Goal: Task Accomplishment & Management: Use online tool/utility

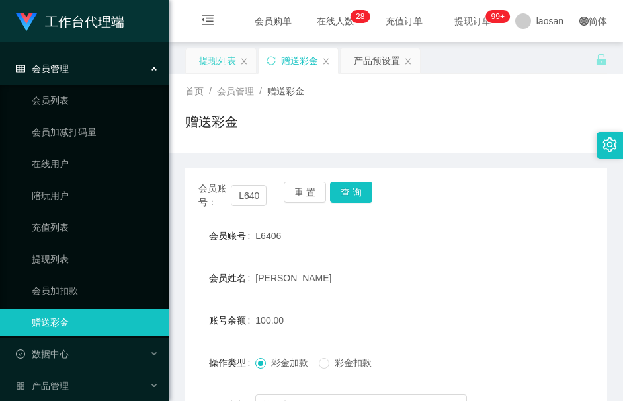
drag, startPoint x: 224, startPoint y: 64, endPoint x: 204, endPoint y: 50, distance: 24.2
click at [221, 64] on div "提现列表" at bounding box center [217, 60] width 37 height 25
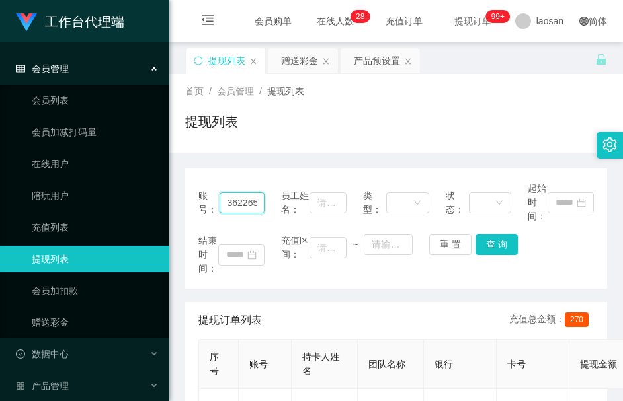
click at [234, 200] on input "3622658" at bounding box center [241, 202] width 45 height 21
paste input "L6406"
click at [495, 246] on button "查 询" at bounding box center [496, 244] width 42 height 21
click at [495, 244] on div "结束时间： 充值区间： ~ 重 置 查 询" at bounding box center [395, 255] width 395 height 42
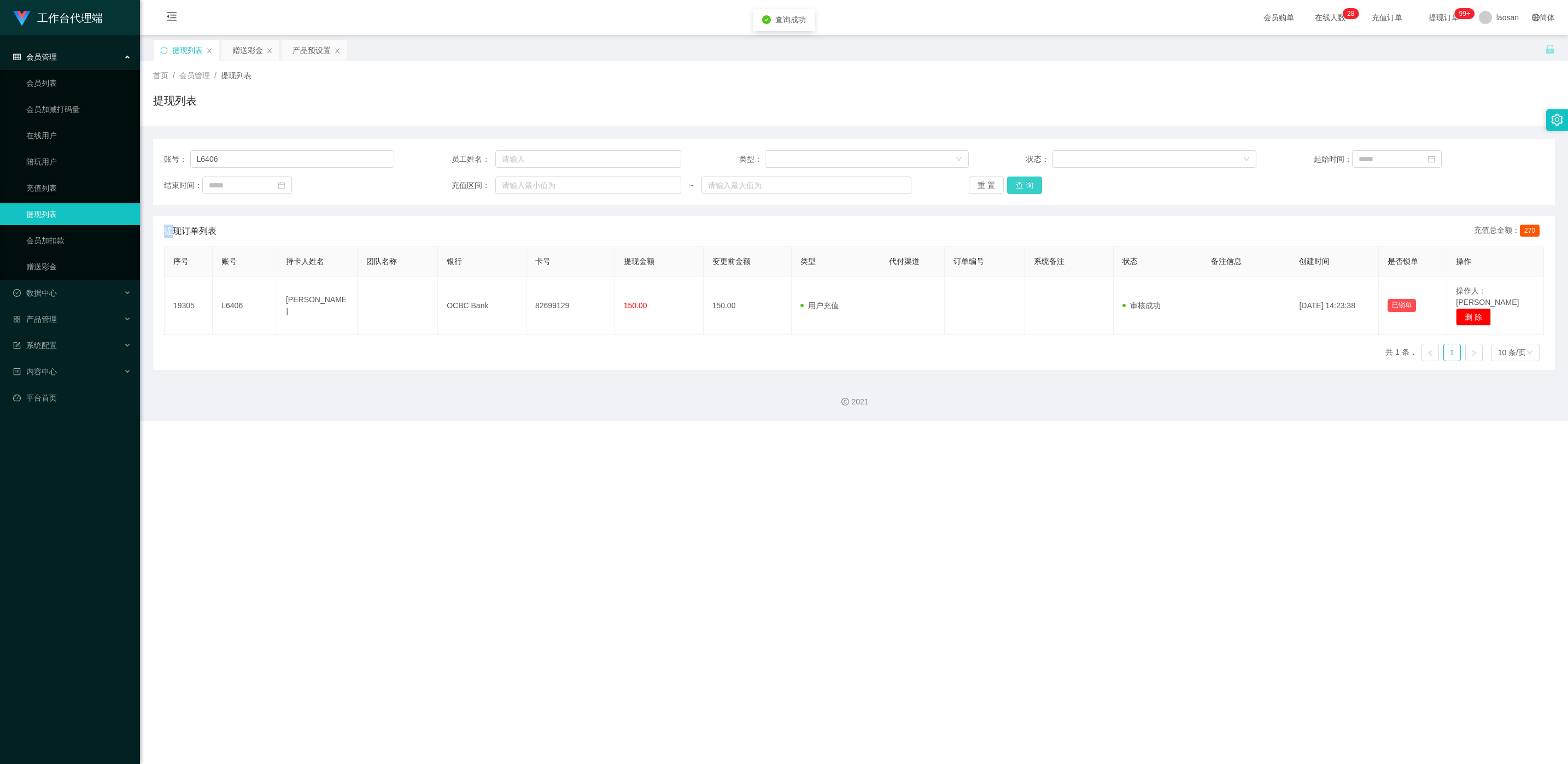
click at [514, 190] on button "查 询" at bounding box center [1025, 185] width 35 height 17
click at [514, 189] on div "重 置 查 询" at bounding box center [1084, 185] width 230 height 17
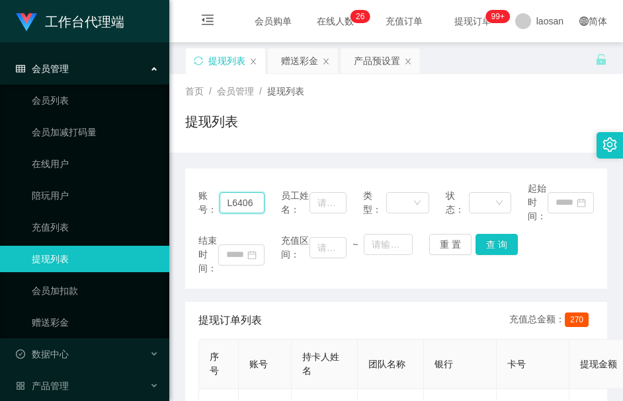
click at [236, 211] on input "L6406" at bounding box center [241, 202] width 45 height 21
paste input "Master7020"
click at [506, 243] on button "查 询" at bounding box center [496, 244] width 42 height 21
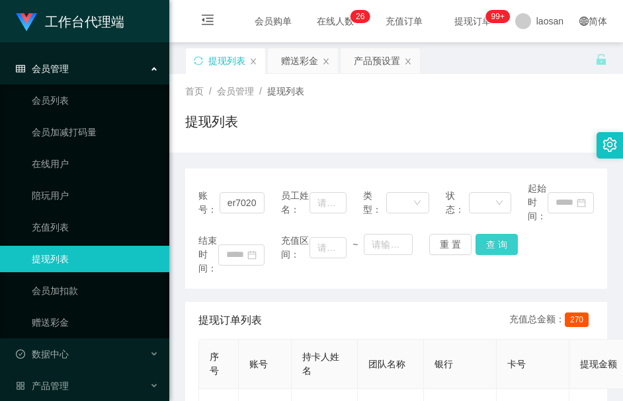
scroll to position [0, 0]
click at [506, 243] on div "结束时间： 充值区间： ~ 重 置 查 询" at bounding box center [395, 255] width 395 height 42
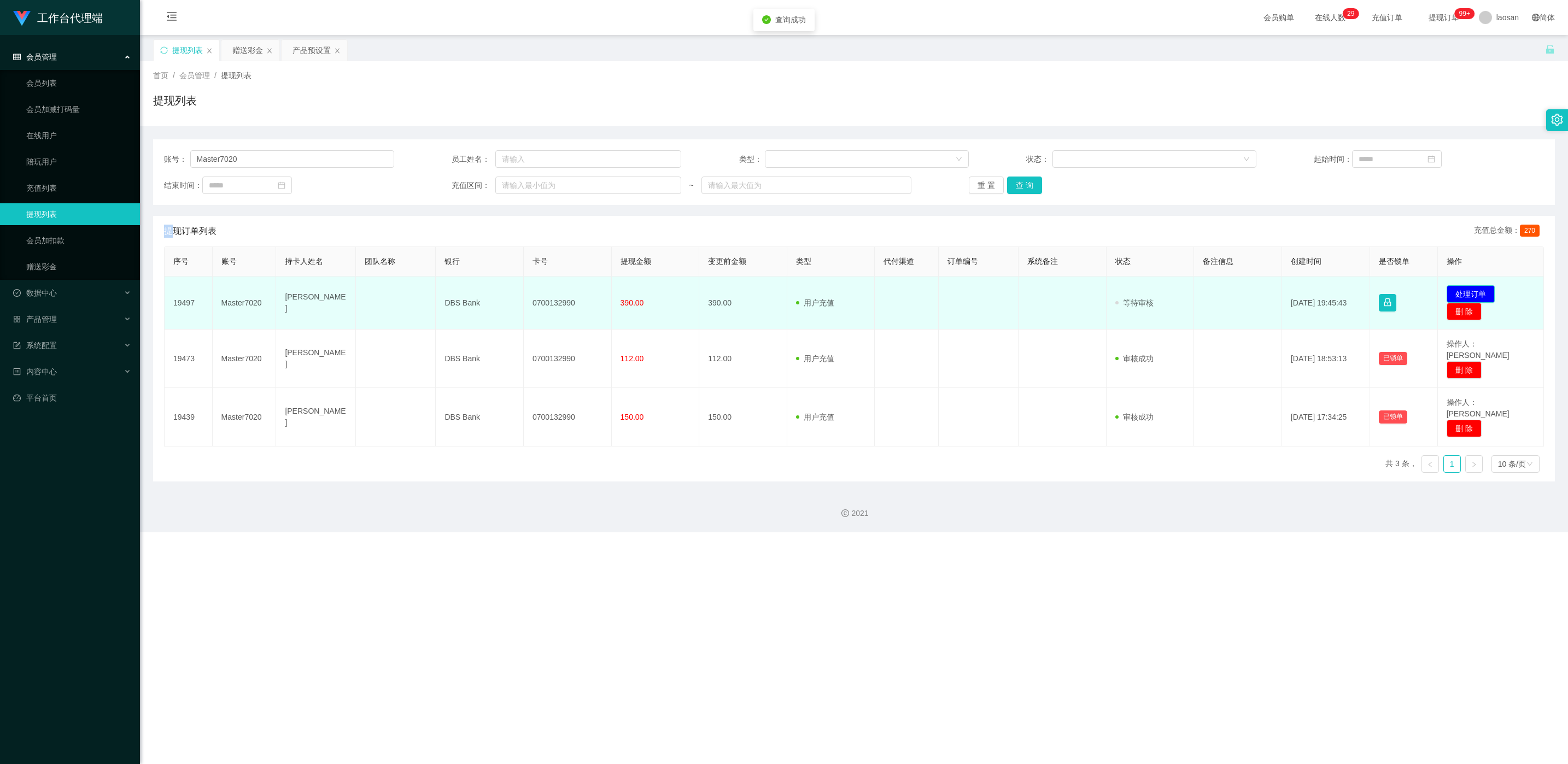
click at [514, 292] on button "处理订单" at bounding box center [1470, 294] width 48 height 17
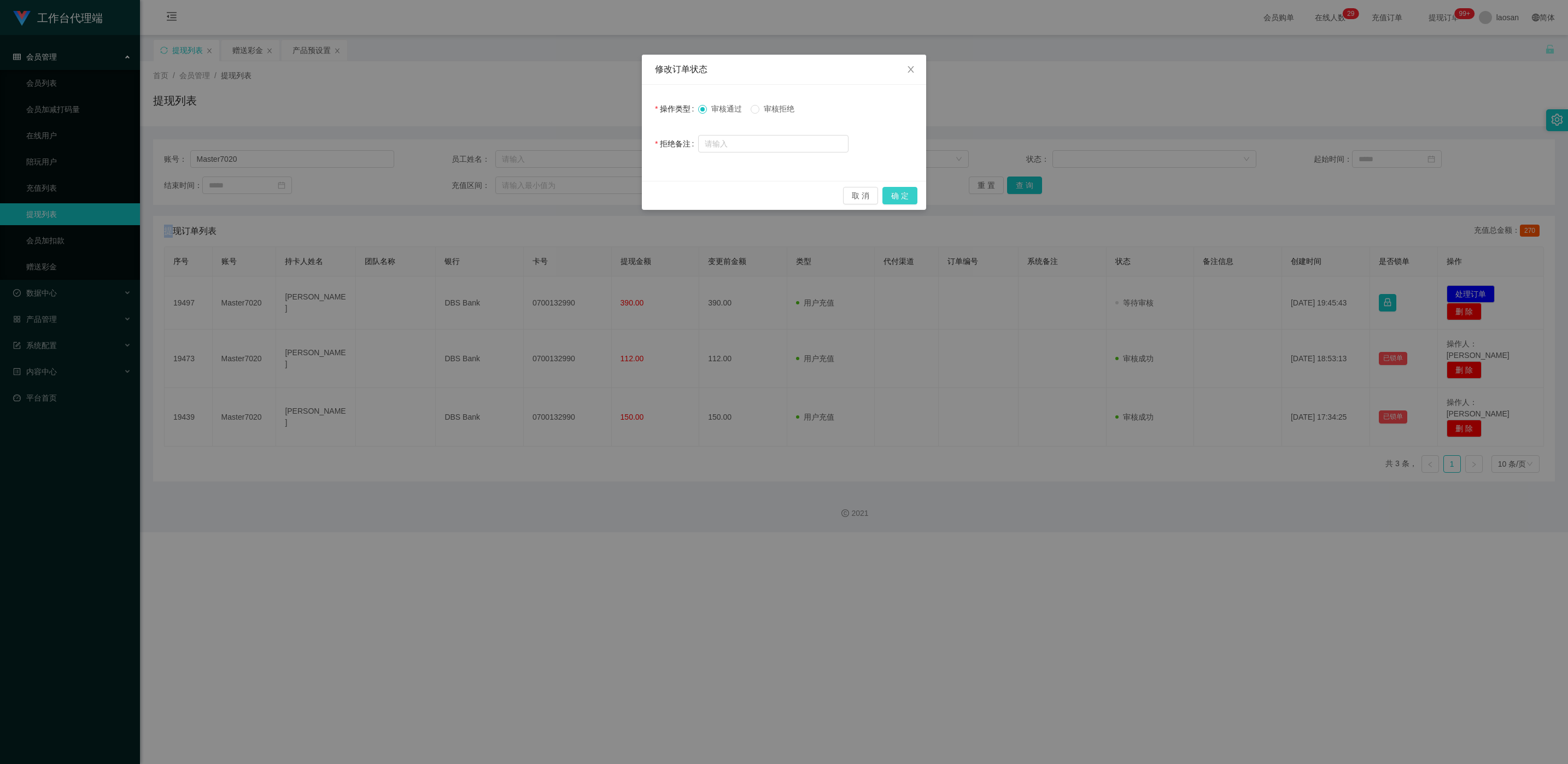
click at [514, 188] on button "确 定" at bounding box center [900, 195] width 35 height 17
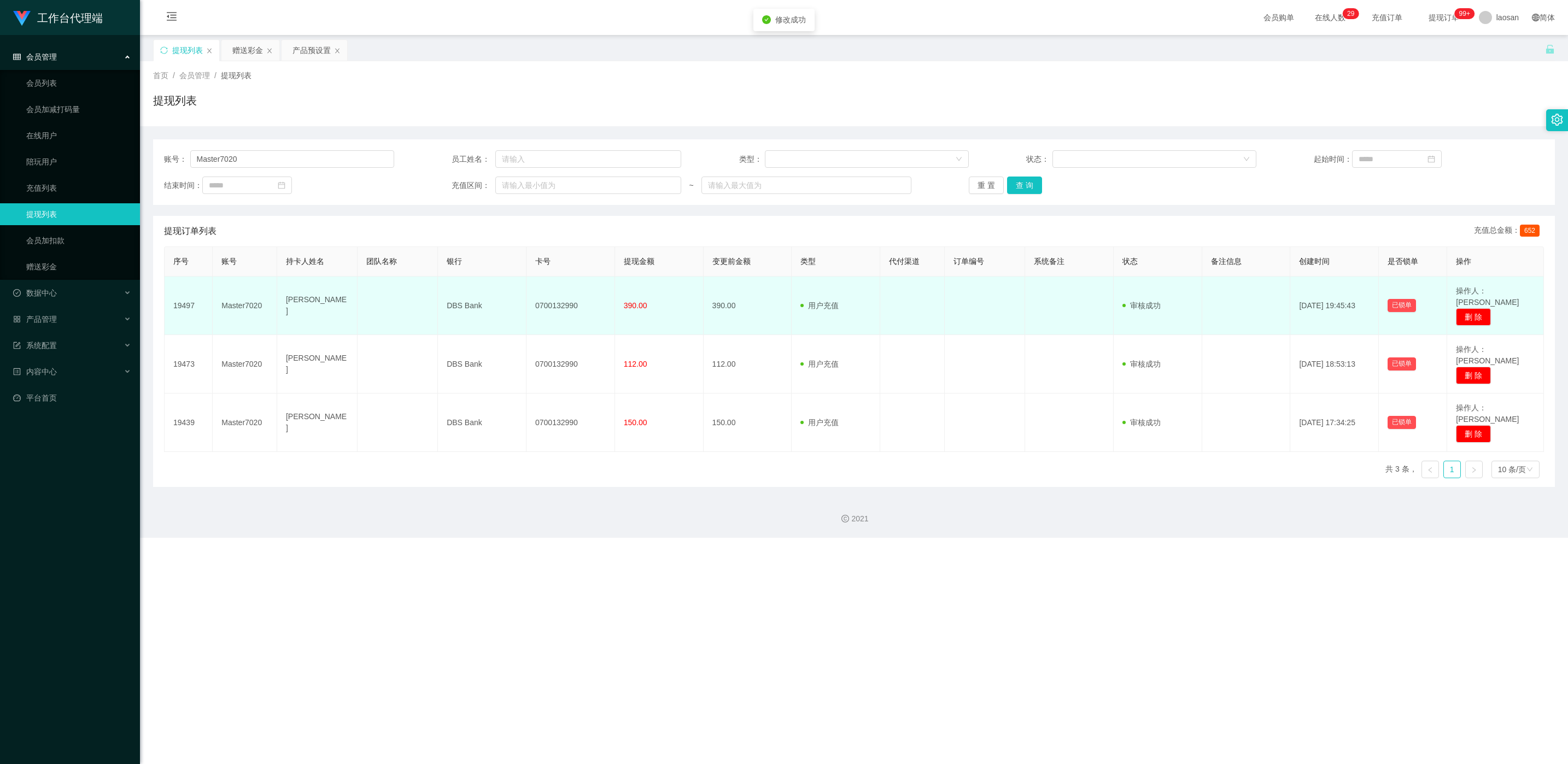
click at [514, 303] on td "0700132990" at bounding box center [571, 306] width 88 height 59
click at [514, 305] on td "0700132990" at bounding box center [571, 306] width 88 height 59
copy td "0700132990"
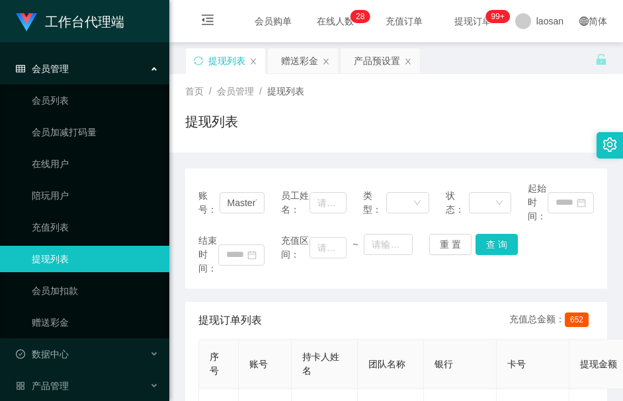
click at [215, 203] on span "账号：" at bounding box center [208, 203] width 21 height 28
click at [215, 202] on span "账号：" at bounding box center [208, 203] width 21 height 28
click at [226, 202] on input "Master7020" at bounding box center [241, 202] width 45 height 21
paste input "3622658"
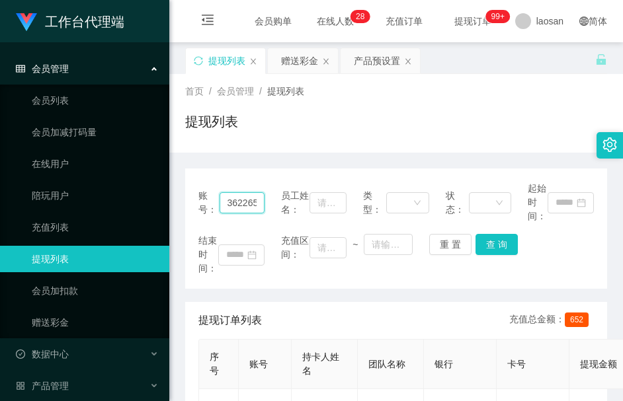
scroll to position [0, 7]
click at [489, 251] on button "查 询" at bounding box center [496, 244] width 42 height 21
click at [489, 251] on div "结束时间： 充值区间： ~ 重 置 查 询" at bounding box center [395, 255] width 395 height 42
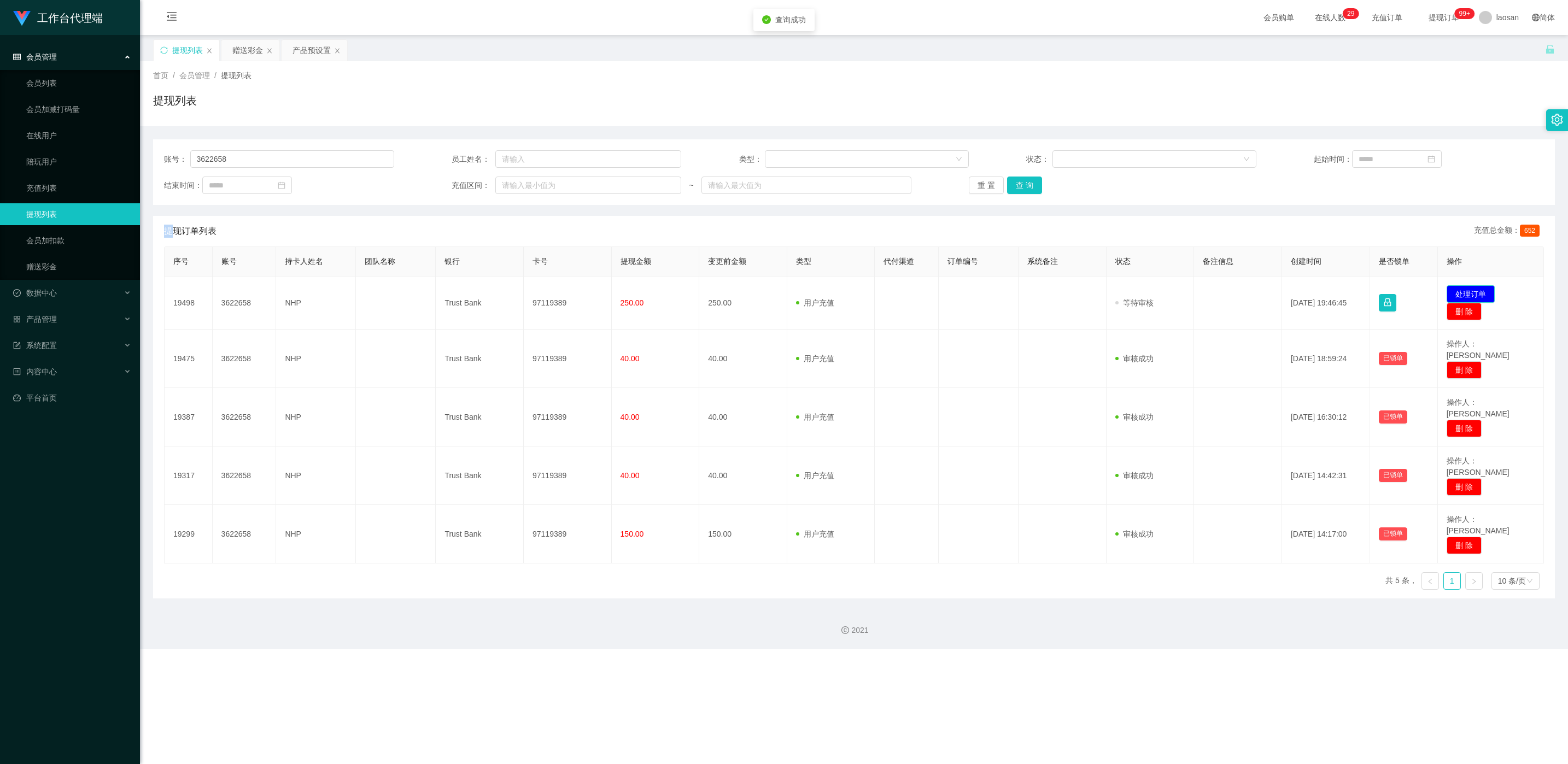
drag, startPoint x: 1464, startPoint y: 294, endPoint x: 1441, endPoint y: 295, distance: 23.0
click at [514, 294] on button "处理订单" at bounding box center [1470, 294] width 48 height 17
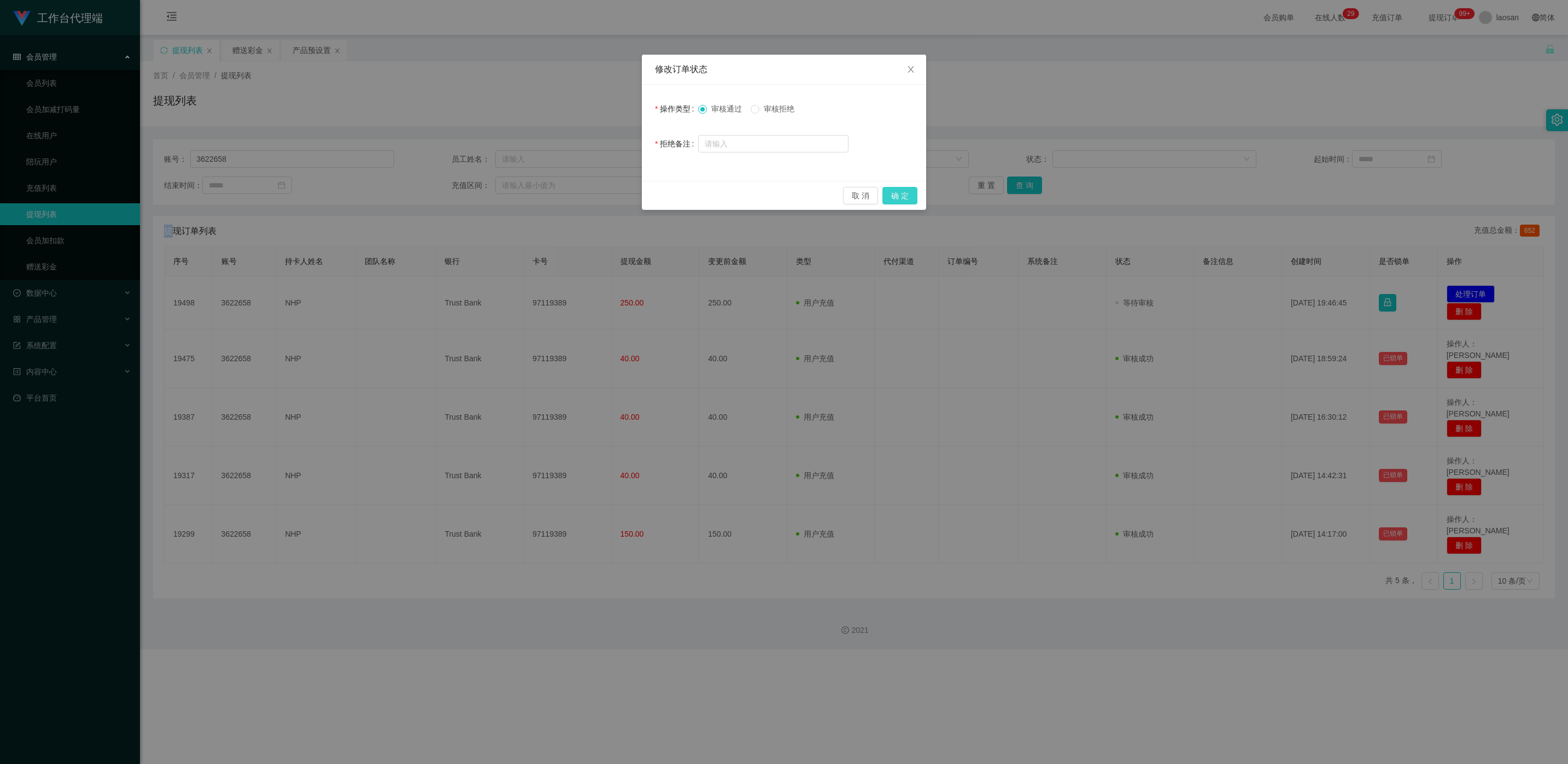
click at [514, 201] on button "确 定" at bounding box center [900, 195] width 35 height 17
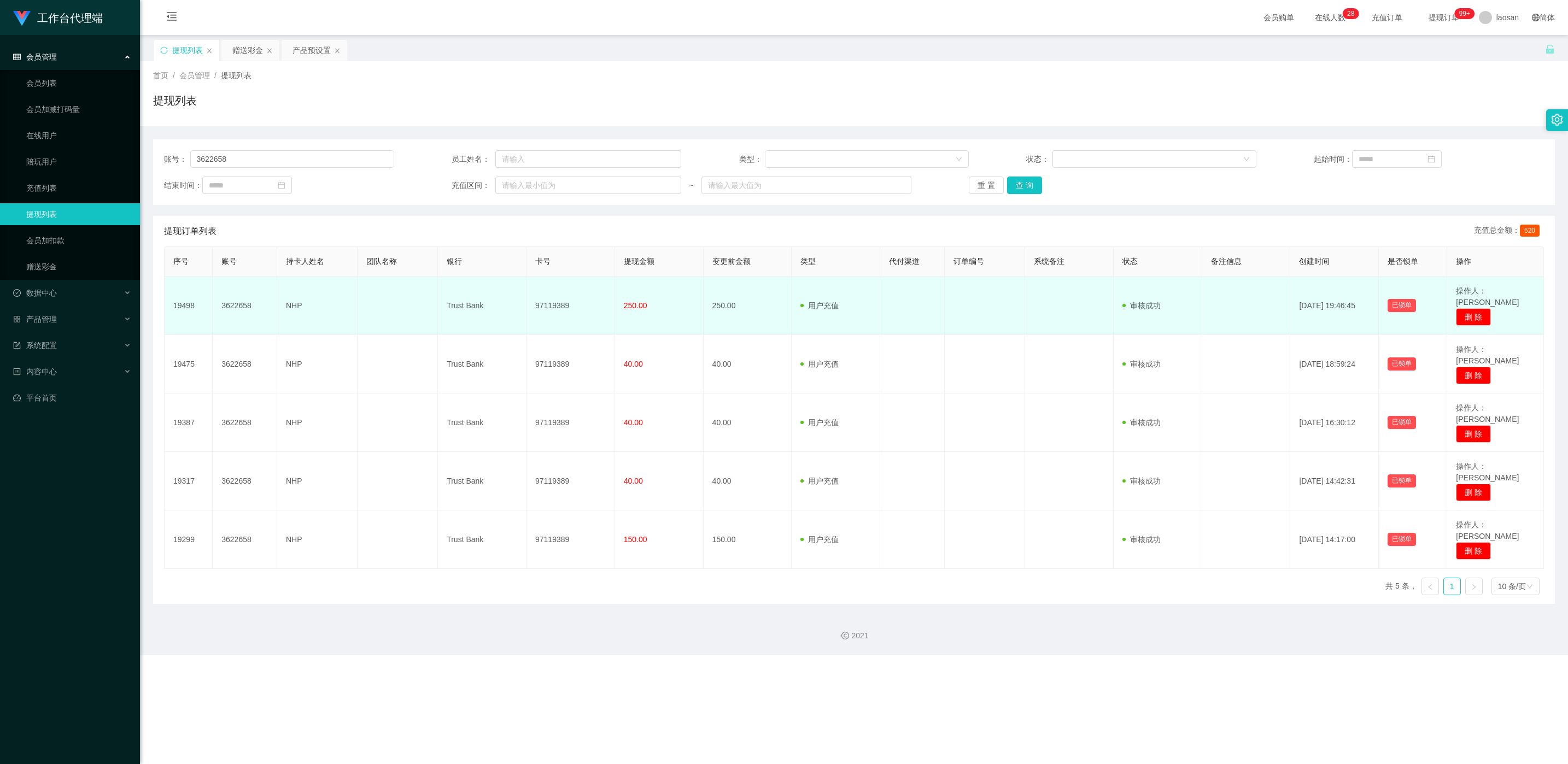
click at [514, 300] on td "97119389" at bounding box center [571, 306] width 88 height 59
copy td "97119389"
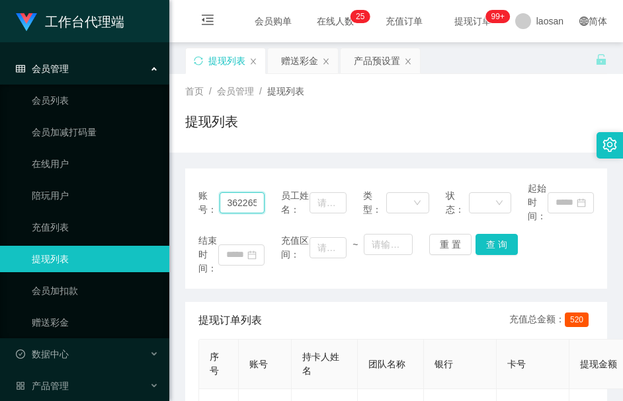
click at [242, 206] on input "3622658" at bounding box center [241, 202] width 45 height 21
paste input "L6406"
type input "L6406"
click at [484, 236] on div "账号： L6406 员工姓名： 类型： 状态： 起始时间： 结束时间： 充值区间： ~ 重 置 查 询" at bounding box center [396, 229] width 422 height 120
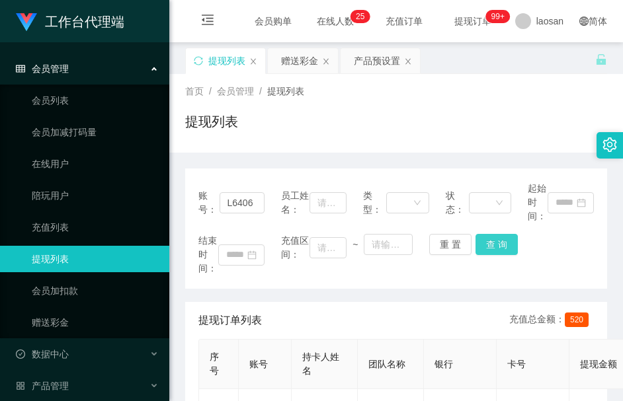
click at [484, 238] on button "查 询" at bounding box center [496, 244] width 42 height 21
click at [484, 238] on div "重 置 查 询" at bounding box center [462, 244] width 66 height 21
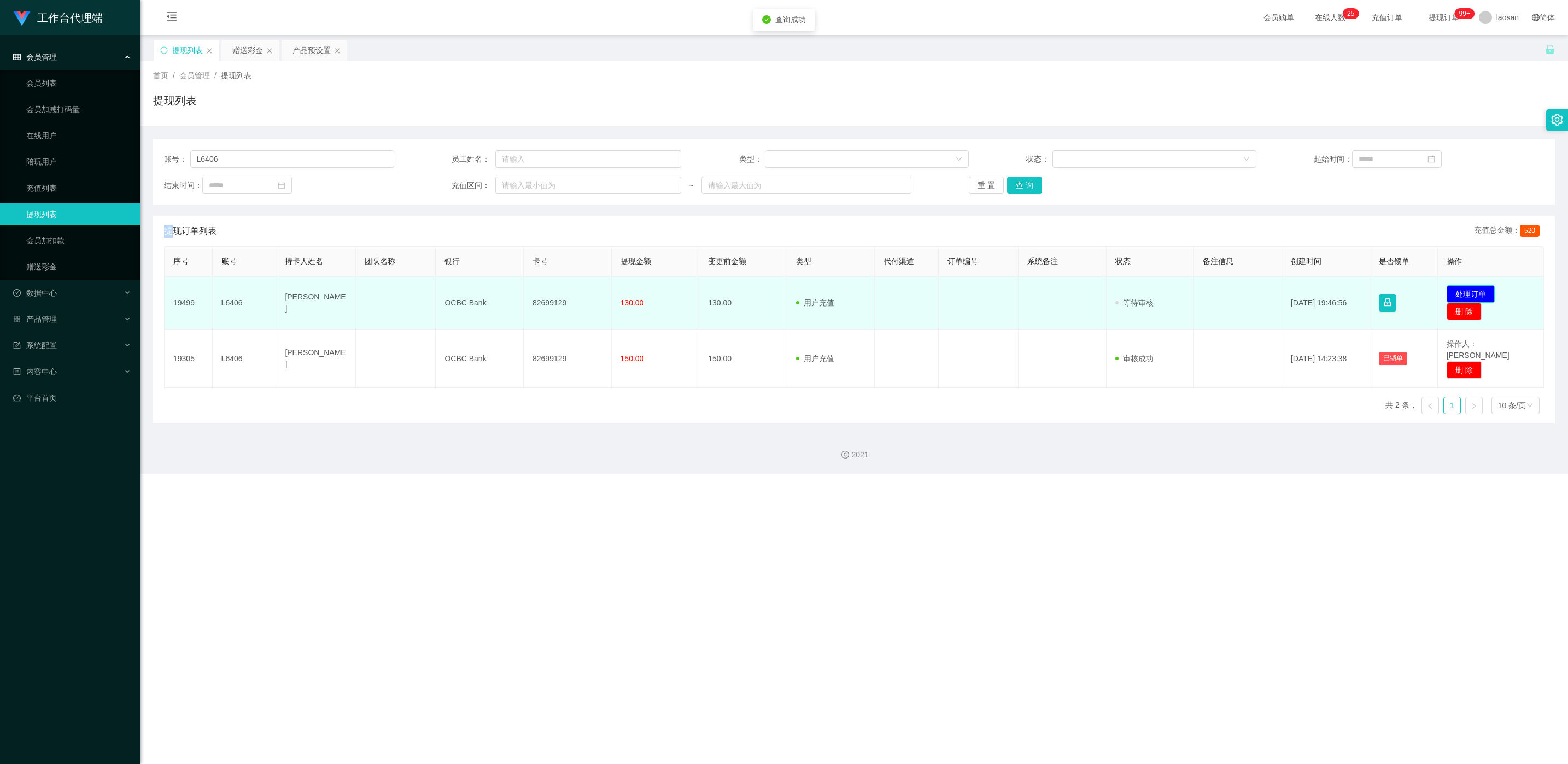
click at [514, 288] on button "处理订单" at bounding box center [1470, 294] width 48 height 17
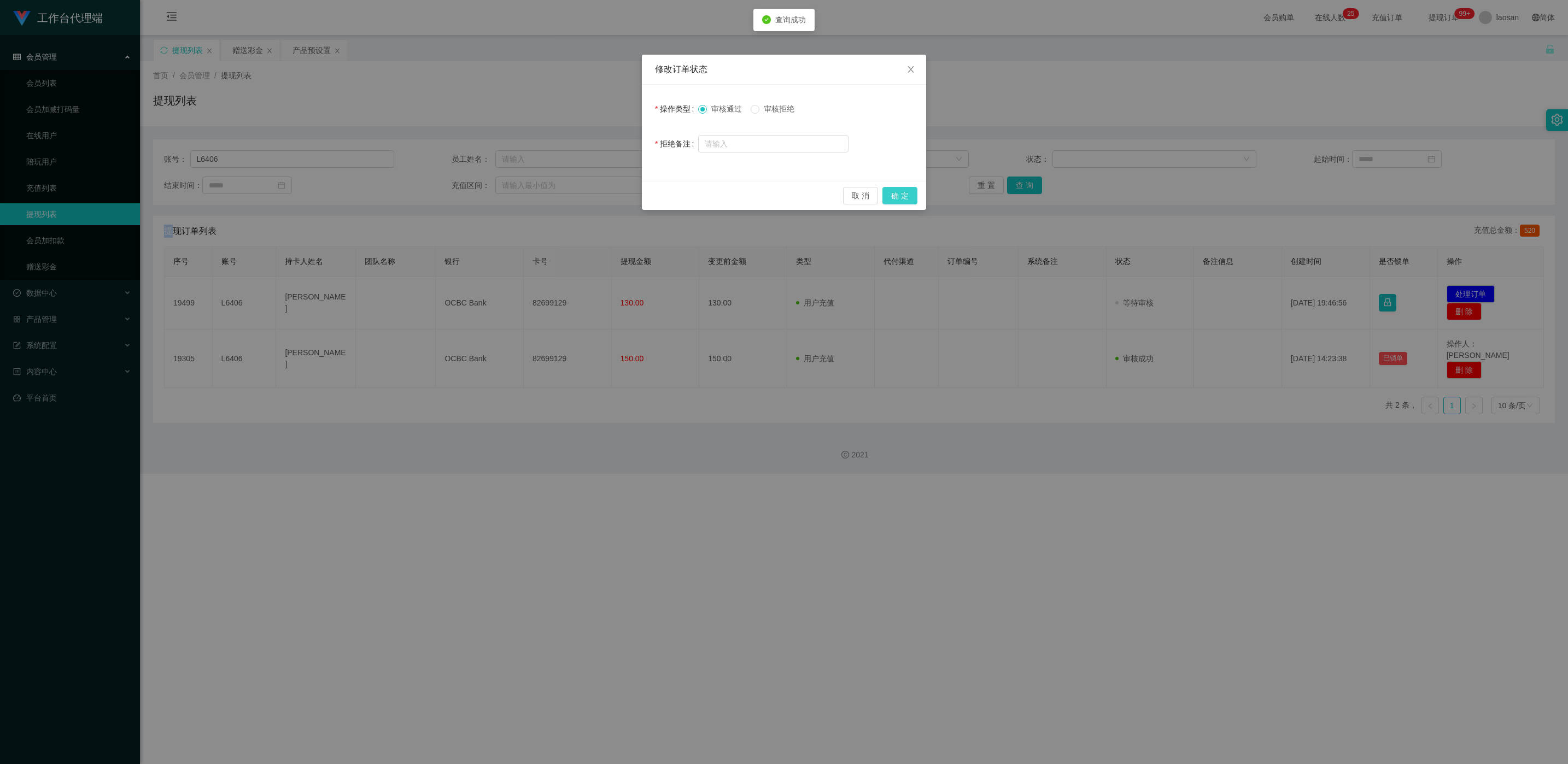
click at [514, 197] on button "确 定" at bounding box center [900, 195] width 35 height 17
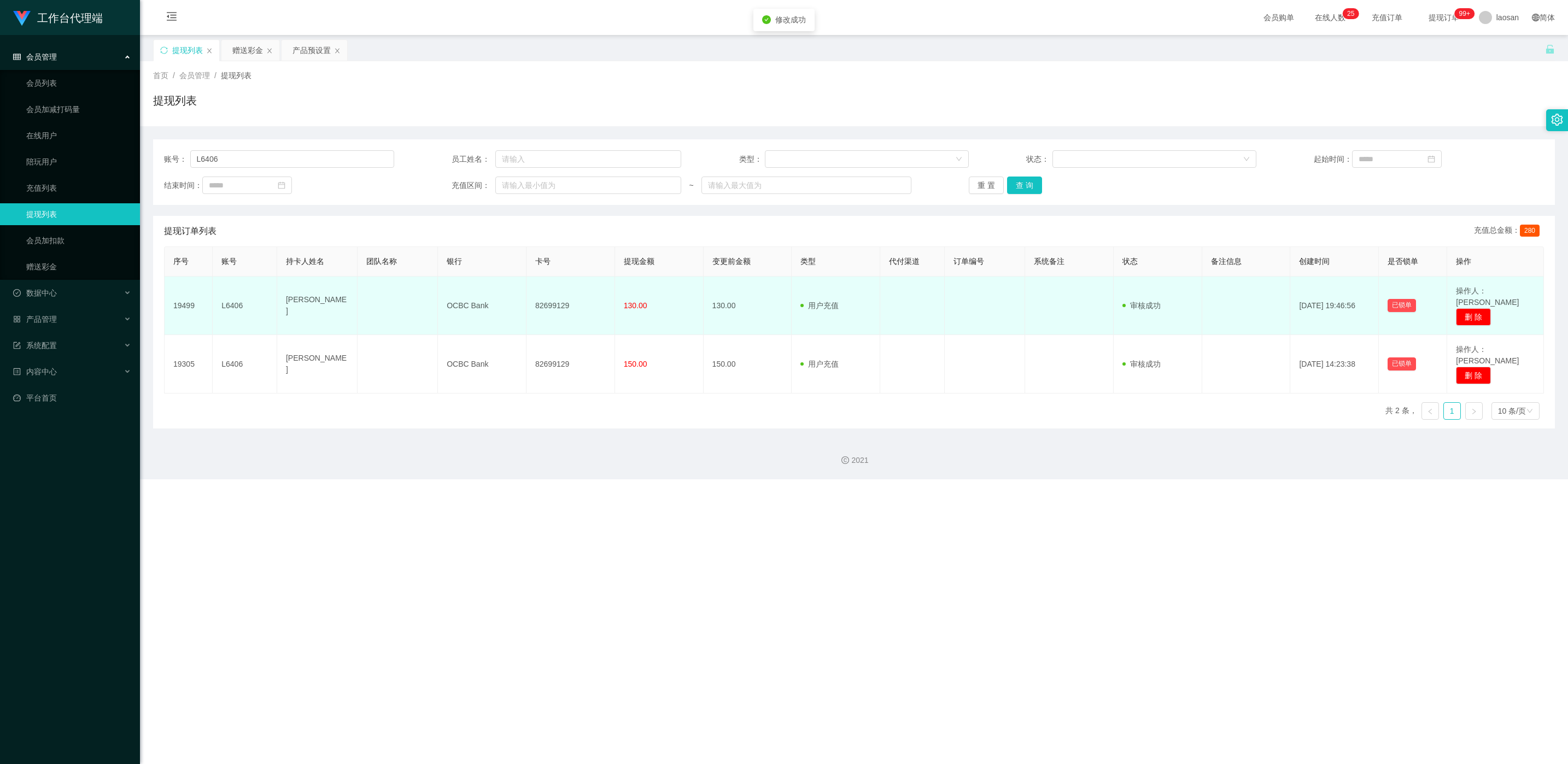
click at [514, 302] on td "82699129" at bounding box center [571, 306] width 88 height 59
copy td "82699129"
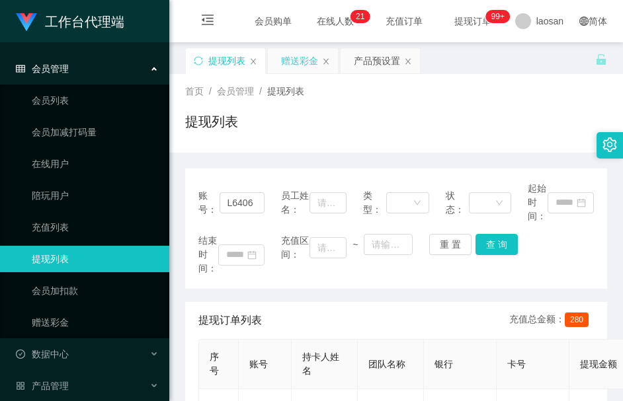
click at [314, 71] on div "赠送彩金" at bounding box center [299, 60] width 37 height 25
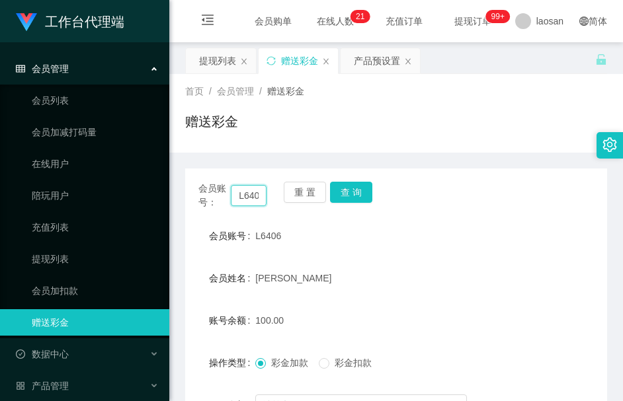
click at [242, 190] on input "L6406" at bounding box center [249, 195] width 36 height 21
paste input "t1668"
type input "t16686"
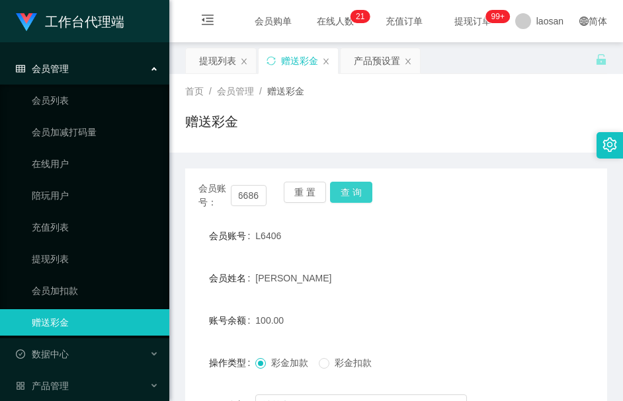
scroll to position [0, 0]
click at [366, 192] on button "查 询" at bounding box center [351, 192] width 42 height 21
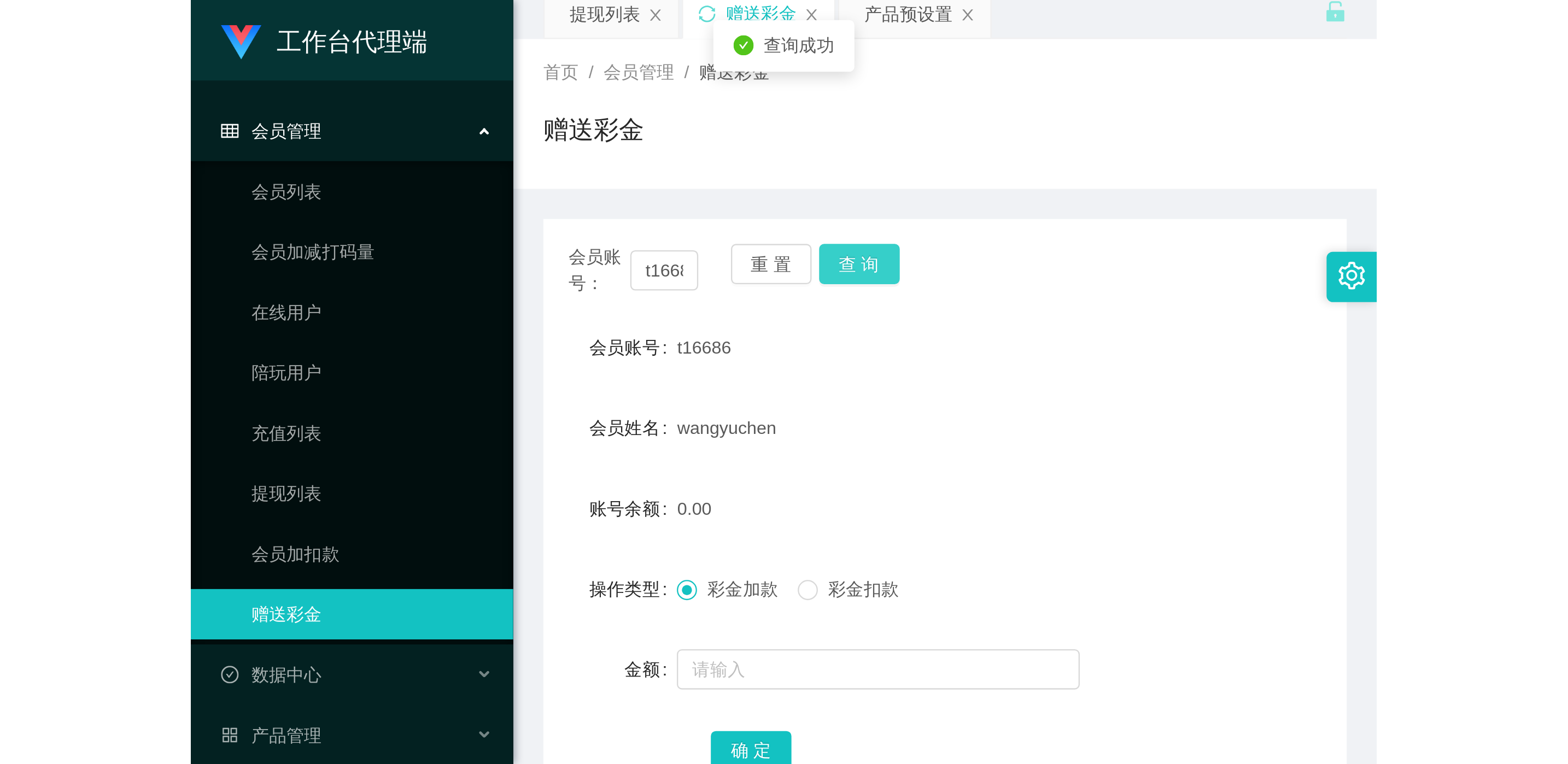
scroll to position [82, 0]
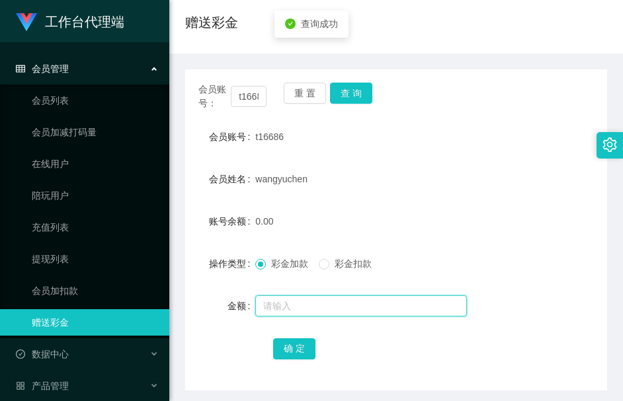
click at [349, 300] on input "text" at bounding box center [361, 306] width 212 height 21
type input "100"
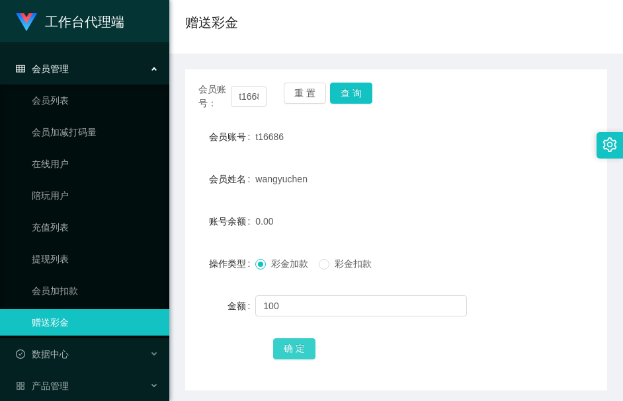
click at [302, 351] on button "确 定" at bounding box center [294, 348] width 42 height 21
click at [475, 235] on form "会员账号 t16686 会员姓名 wangyuchen 账号余额 100.00 操作类型 彩金加款 彩金扣款 金额 确 定" at bounding box center [396, 243] width 422 height 238
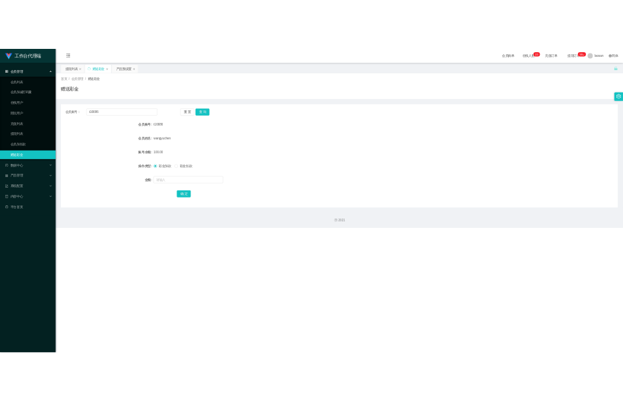
scroll to position [0, 0]
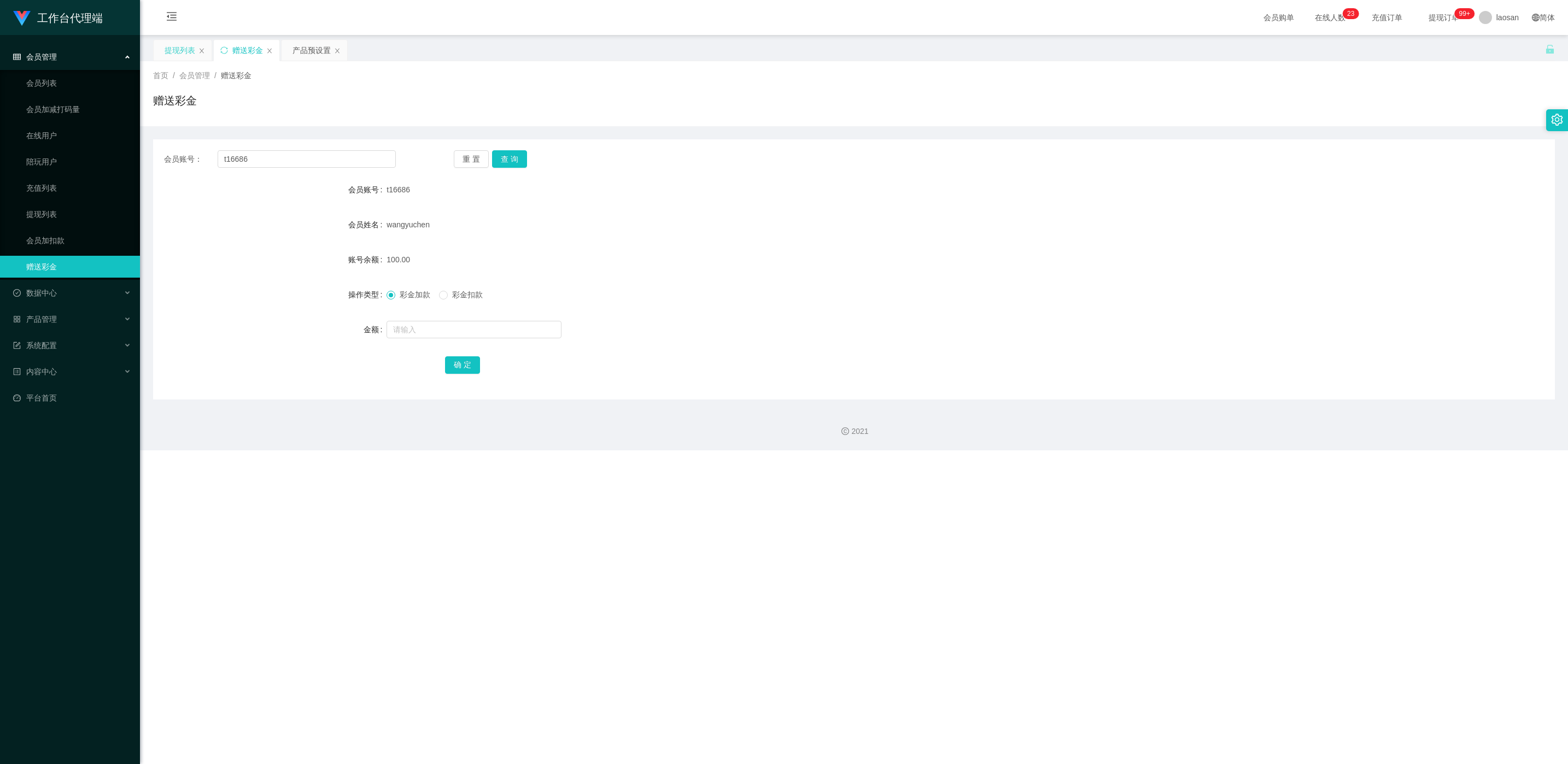
click at [179, 53] on div "提现列表" at bounding box center [179, 50] width 31 height 21
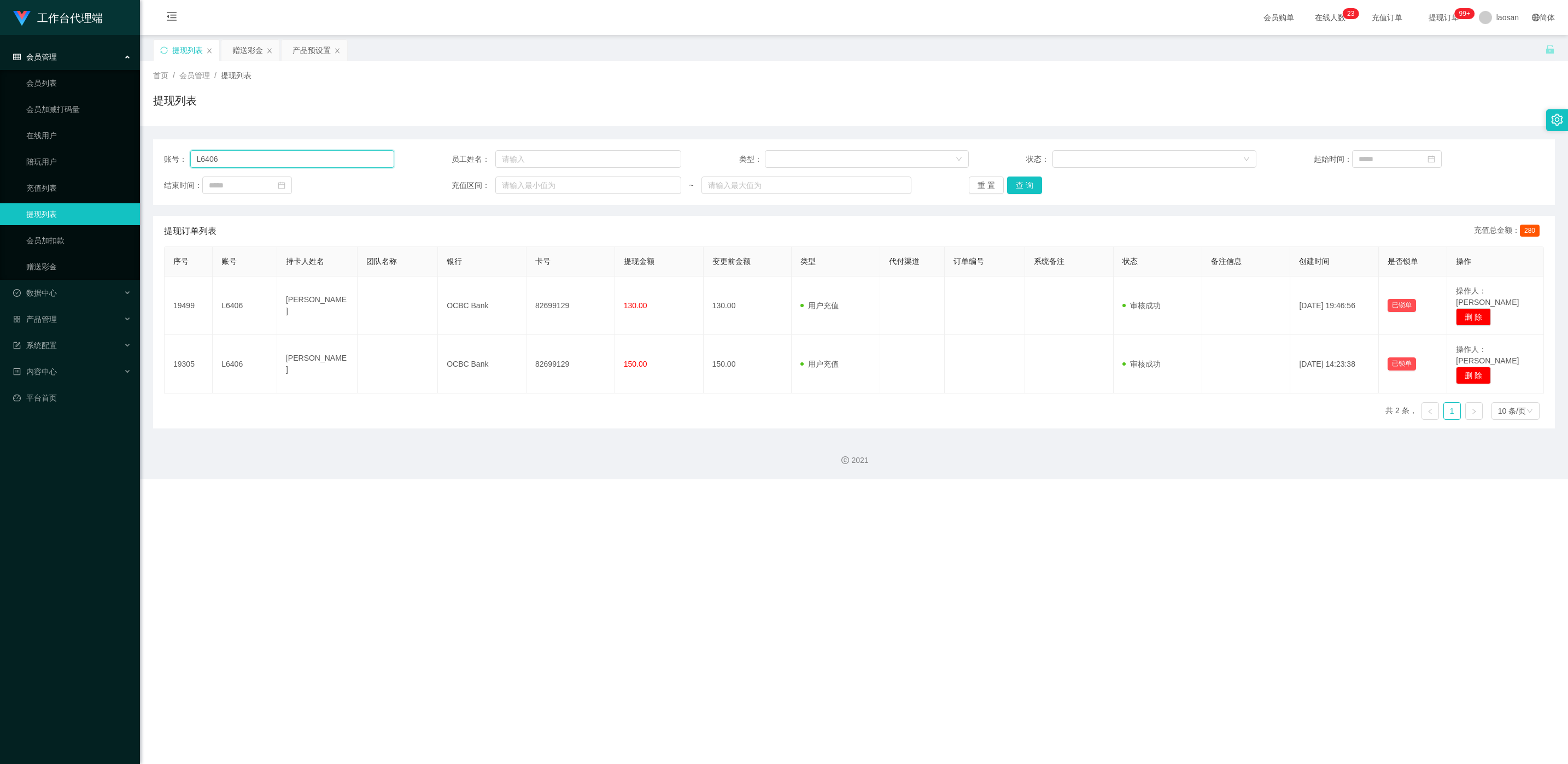
click at [254, 160] on input "L6406" at bounding box center [292, 159] width 204 height 17
paste input "t1668"
type input "t16686"
click at [514, 179] on button "查 询" at bounding box center [1025, 185] width 35 height 17
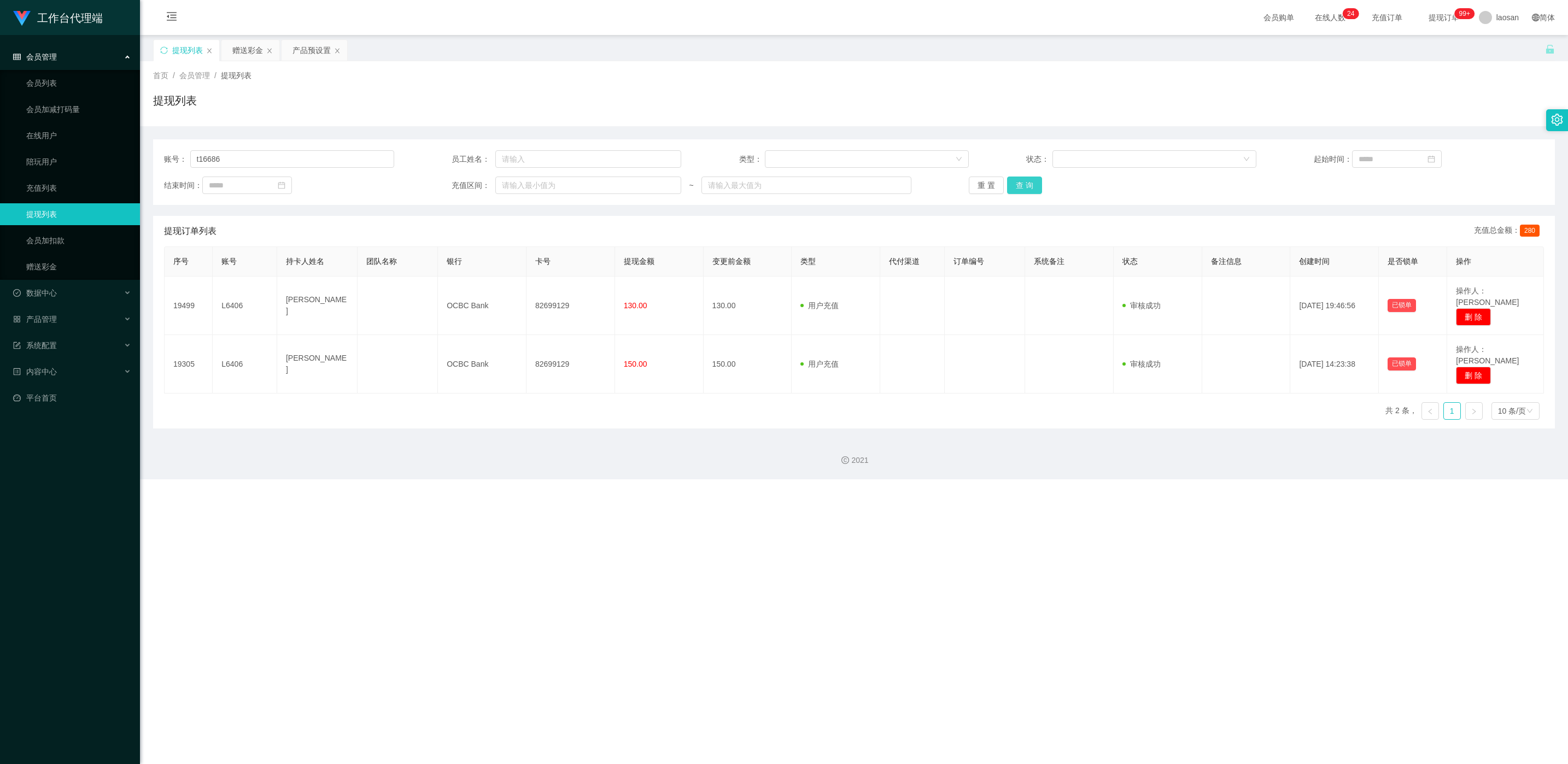
click at [514, 179] on div "重 置 查 询" at bounding box center [1084, 185] width 230 height 17
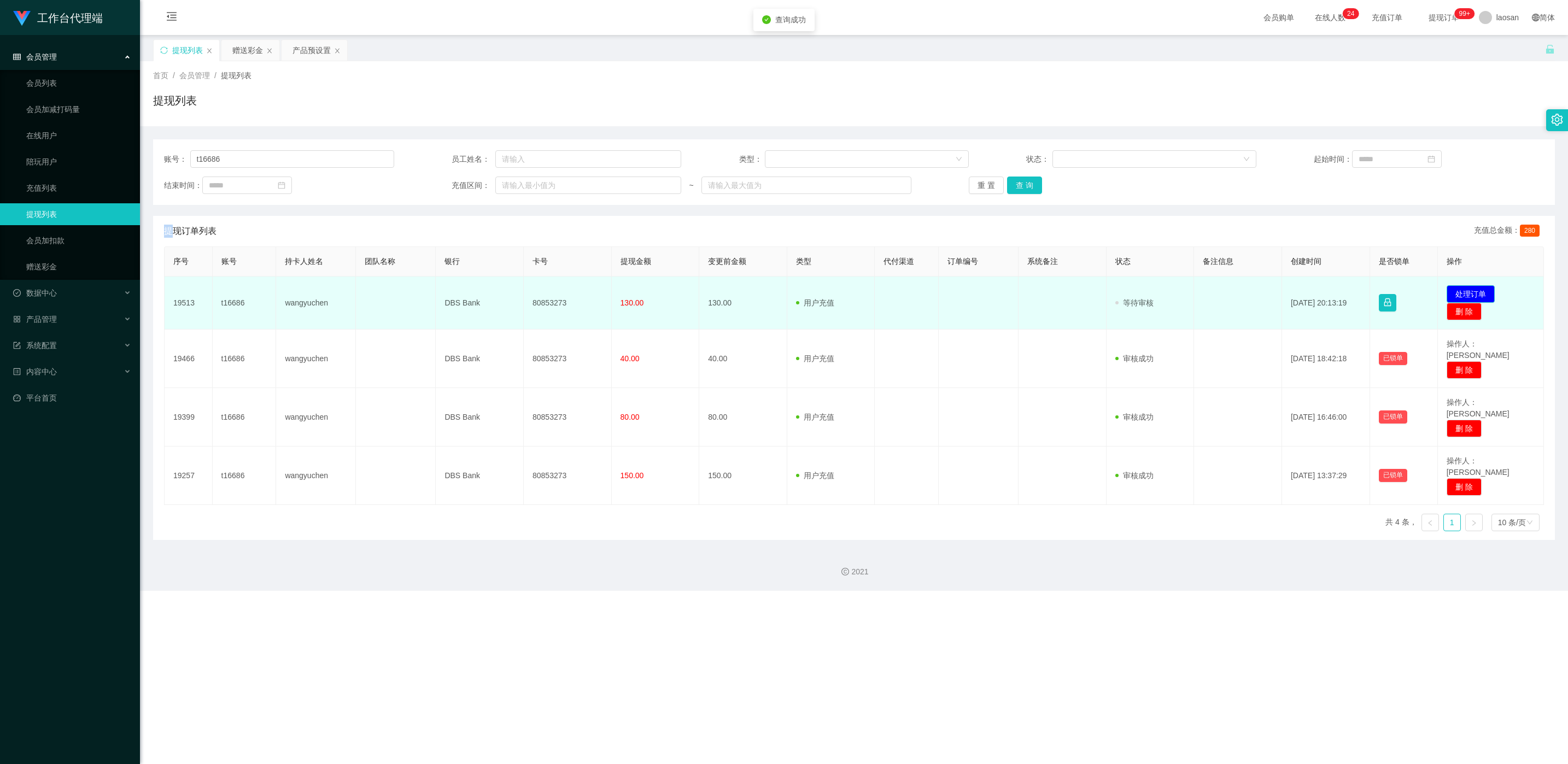
click at [514, 297] on button "处理订单" at bounding box center [1470, 294] width 48 height 17
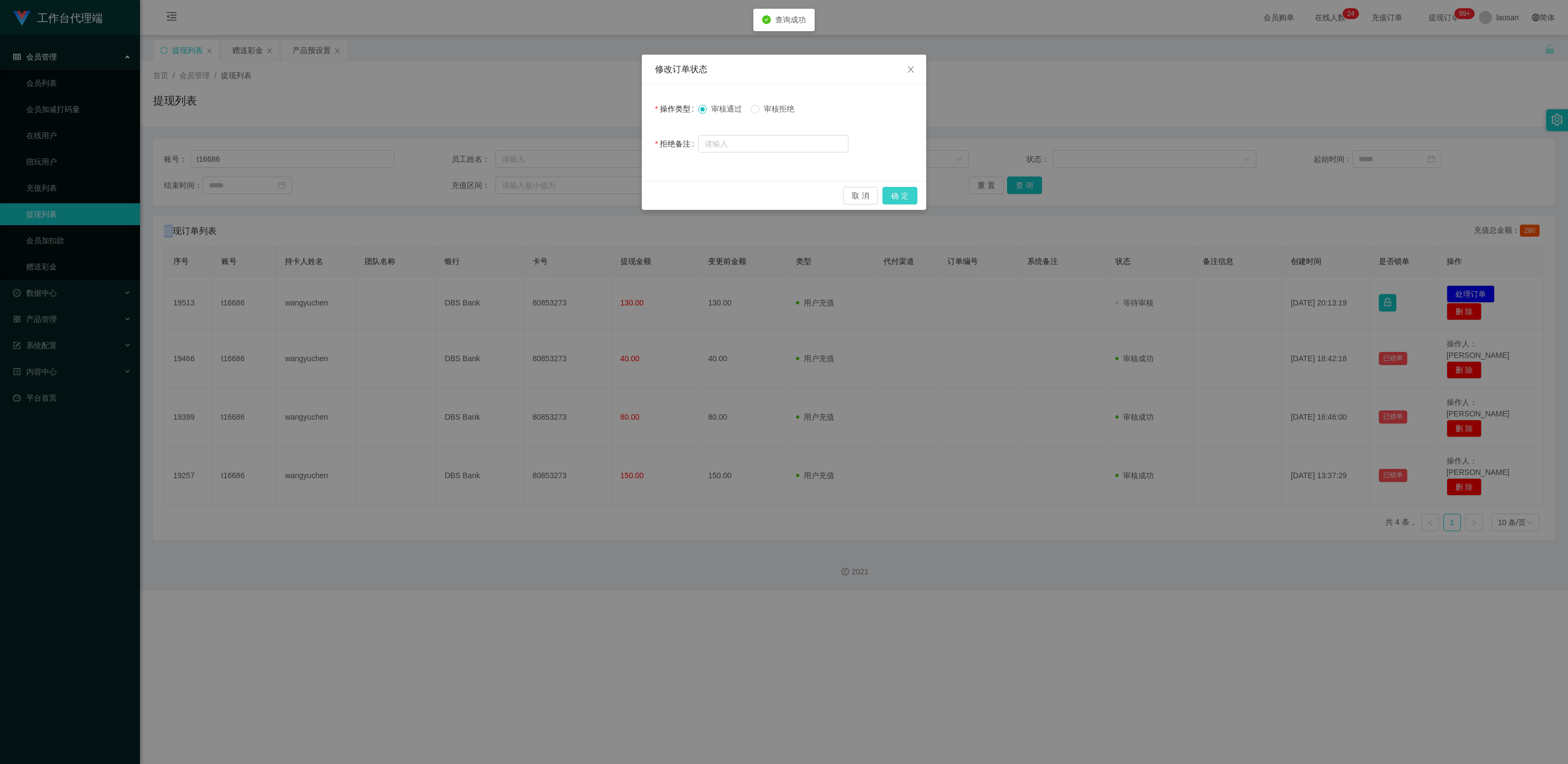
click at [514, 193] on button "确 定" at bounding box center [900, 195] width 35 height 17
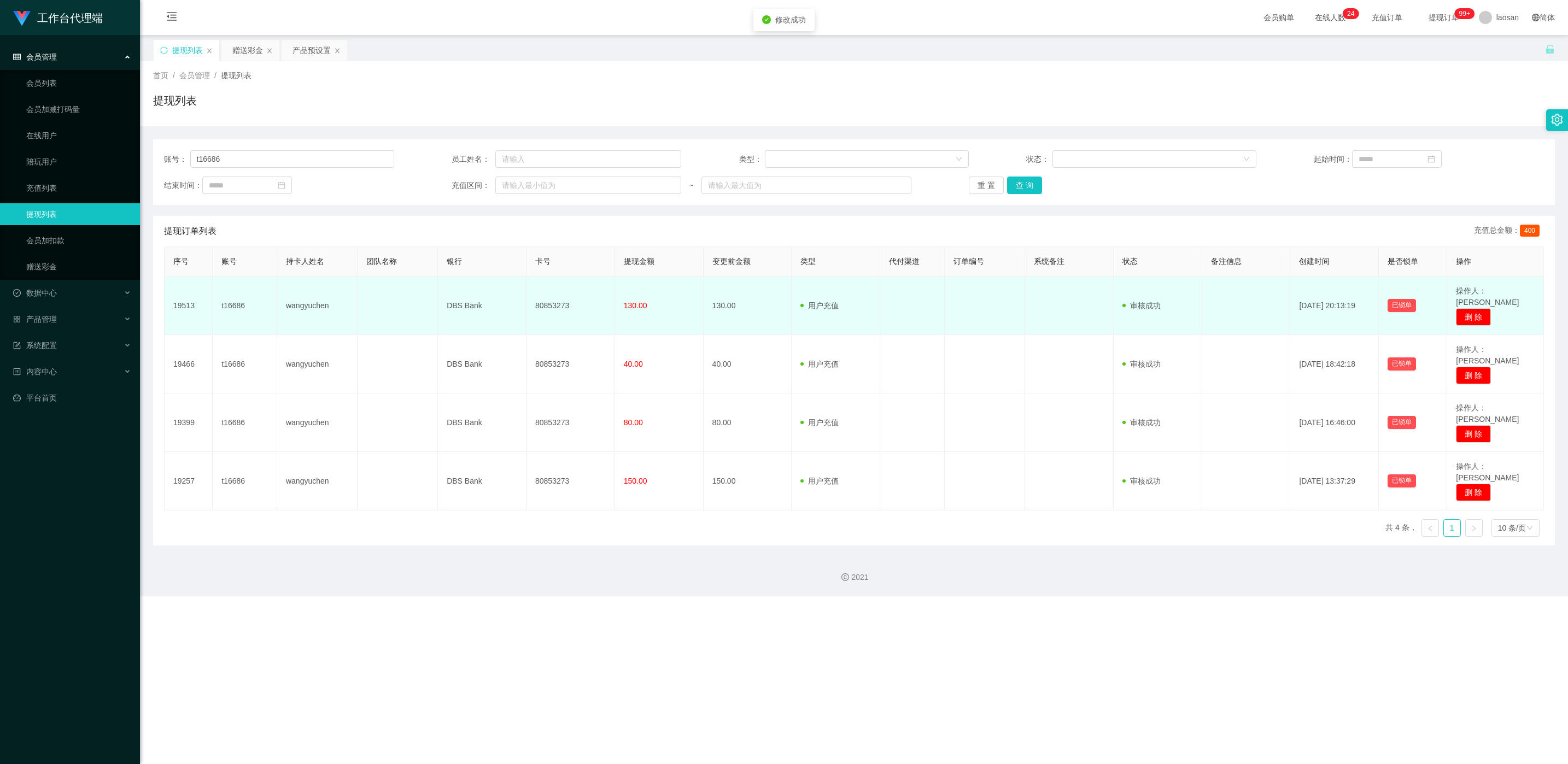
click at [514, 301] on td "80853273" at bounding box center [571, 306] width 88 height 59
copy td "80853273"
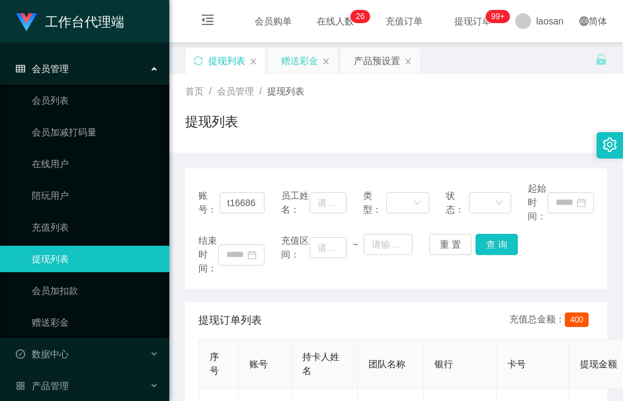
click at [286, 66] on div "赠送彩金" at bounding box center [299, 60] width 37 height 25
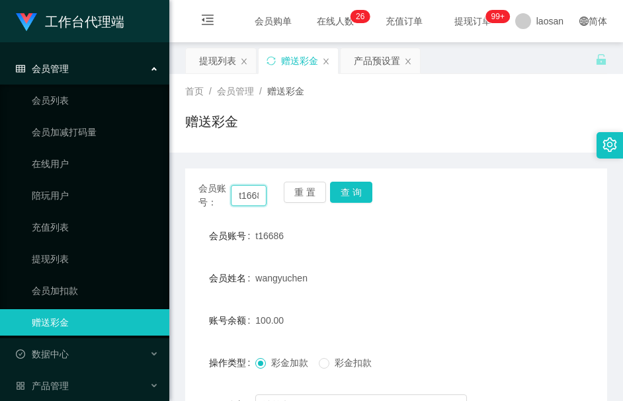
click at [242, 199] on input "t16686" at bounding box center [249, 195] width 36 height 21
click at [351, 198] on button "查 询" at bounding box center [351, 192] width 42 height 21
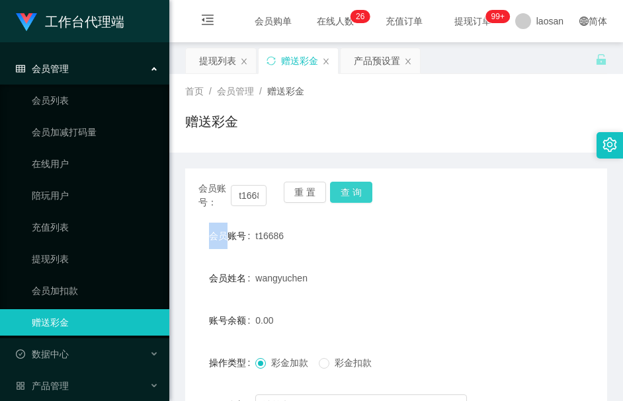
click at [351, 198] on div "会员账号： t16686 重 置 查 询" at bounding box center [396, 196] width 422 height 28
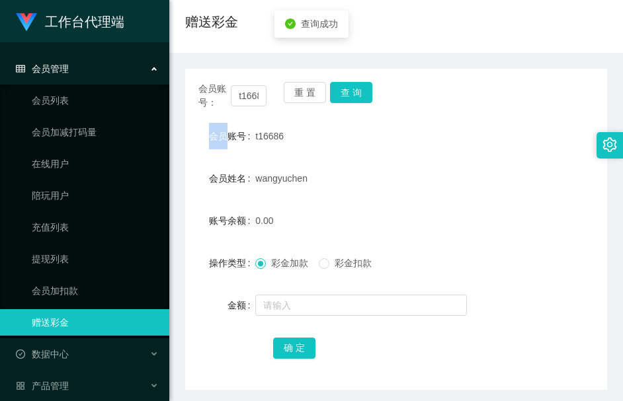
scroll to position [149, 0]
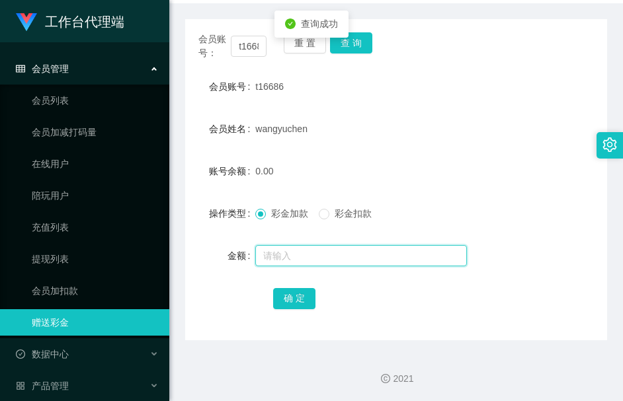
click at [306, 248] on input "text" at bounding box center [361, 255] width 212 height 21
type input "46"
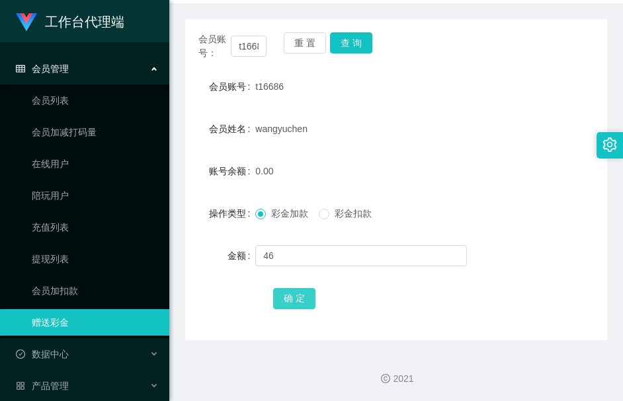
click at [298, 298] on button "确 定" at bounding box center [294, 298] width 42 height 21
click at [245, 50] on input "t16686" at bounding box center [249, 46] width 36 height 21
paste input "3622658"
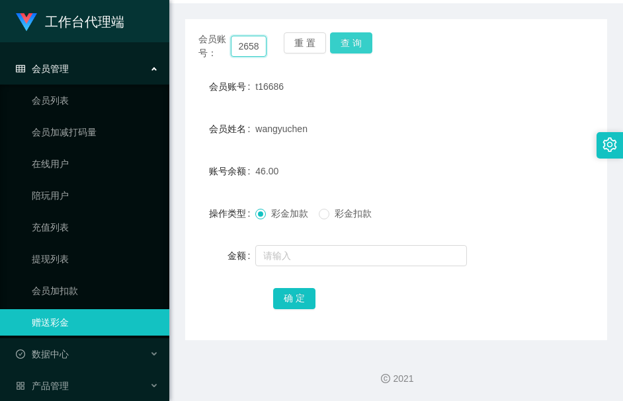
type input "3622658"
click at [337, 50] on button "查 询" at bounding box center [351, 42] width 42 height 21
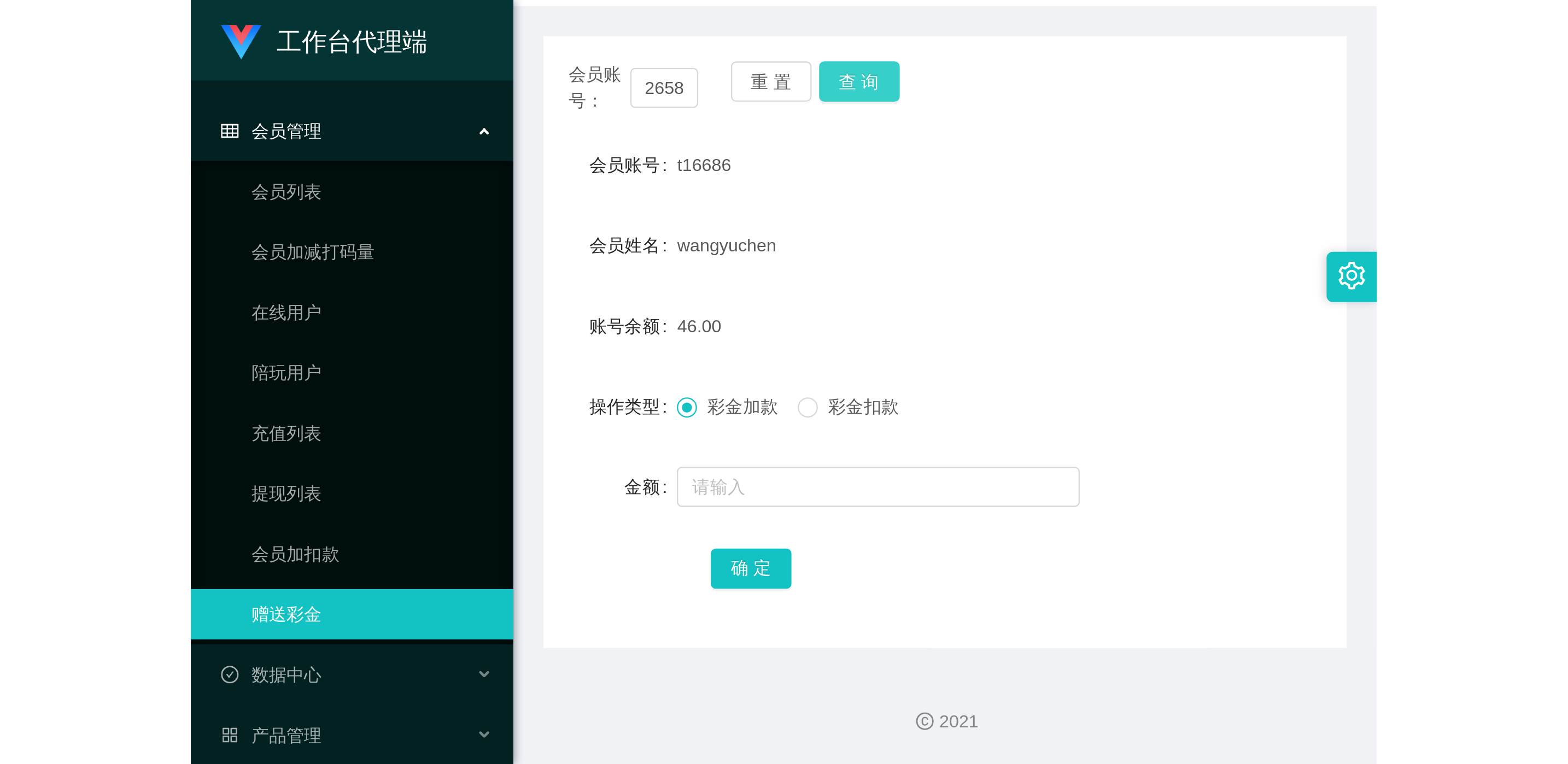
scroll to position [0, 0]
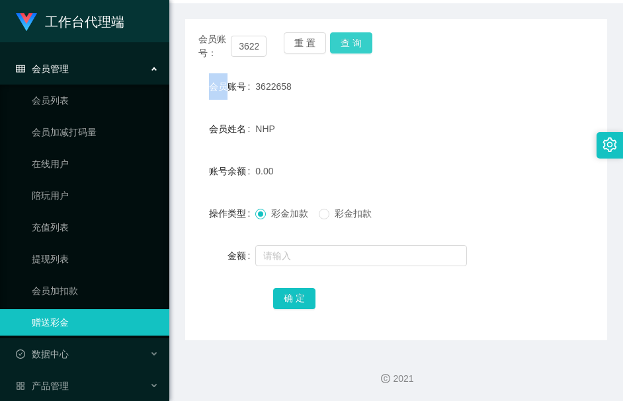
click at [337, 50] on div "重 置 查 询" at bounding box center [318, 46] width 68 height 28
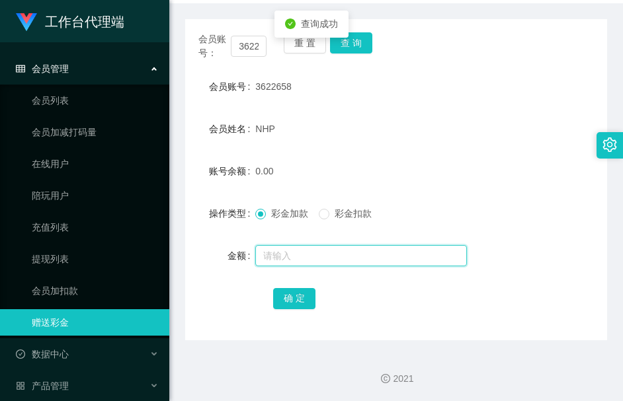
drag, startPoint x: 337, startPoint y: 50, endPoint x: 305, endPoint y: 245, distance: 197.6
click at [305, 245] on input "text" at bounding box center [361, 255] width 212 height 21
type input "46"
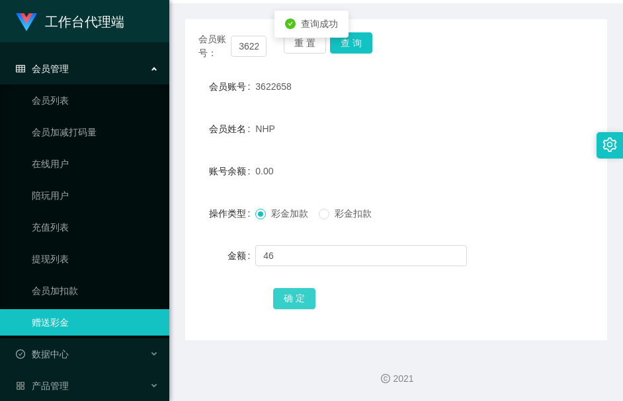
drag, startPoint x: 304, startPoint y: 302, endPoint x: 300, endPoint y: 284, distance: 18.3
click at [304, 302] on button "确 定" at bounding box center [294, 298] width 42 height 21
drag, startPoint x: 331, startPoint y: 115, endPoint x: 381, endPoint y: 5, distance: 121.0
click at [333, 101] on form "会员账号 3622658 会员姓名 NHP 账号余额 46.00 操作类型 彩金加款 彩金扣款 金额 确 定" at bounding box center [396, 192] width 422 height 238
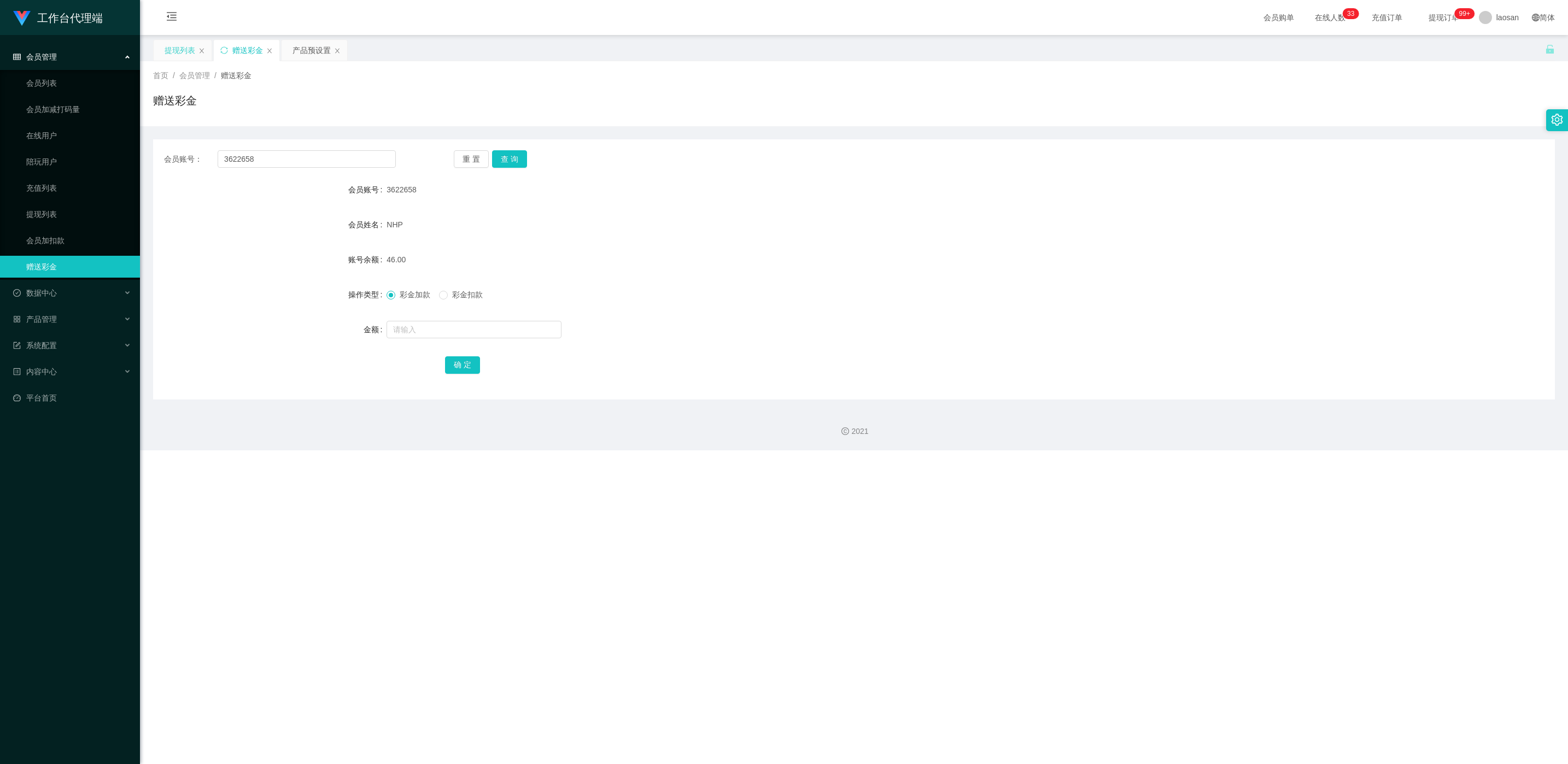
click at [184, 56] on div "提现列表" at bounding box center [179, 50] width 31 height 21
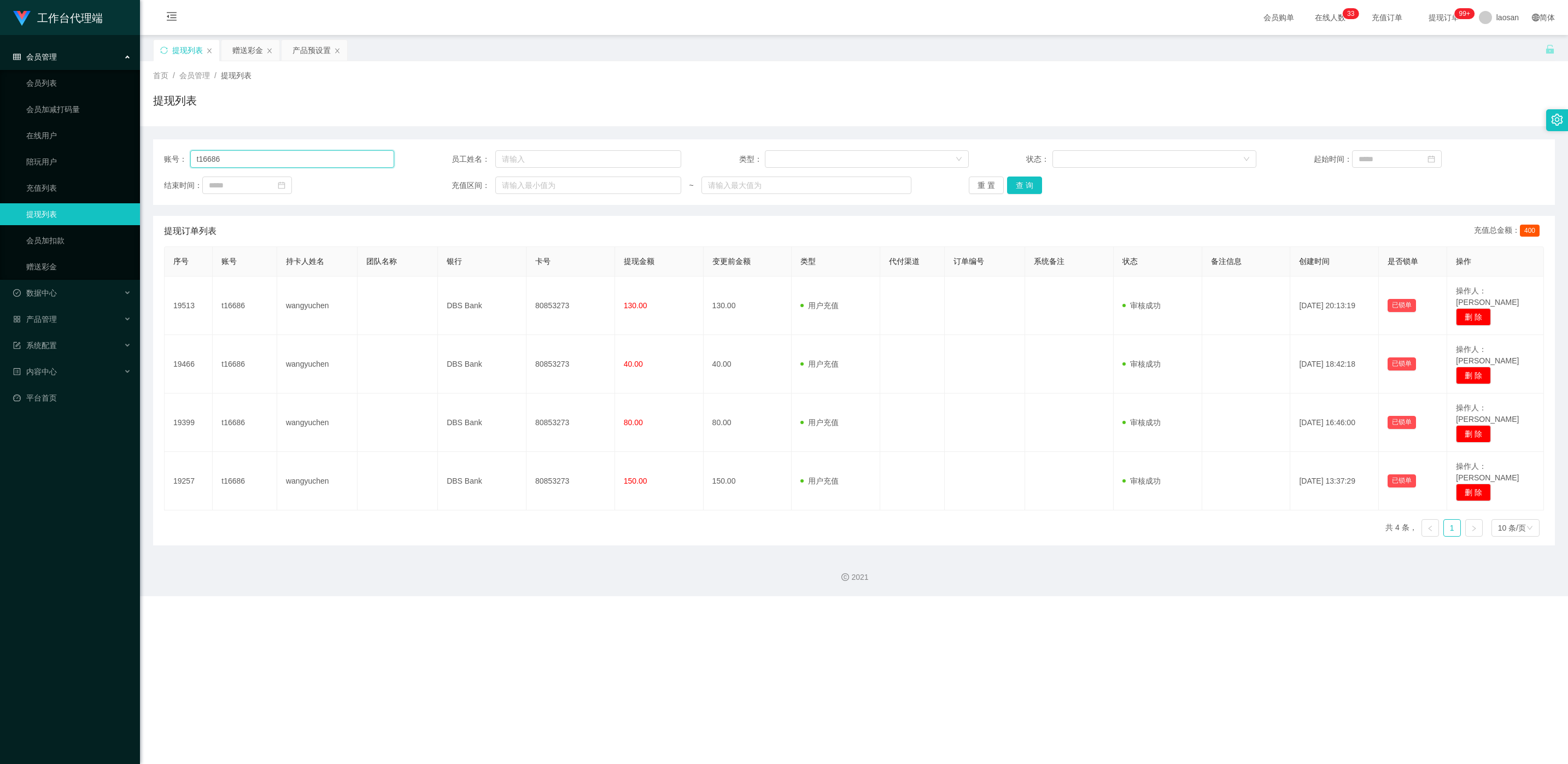
click at [260, 154] on input "t16686" at bounding box center [292, 159] width 204 height 17
click at [259, 154] on input "t16686" at bounding box center [292, 159] width 204 height 17
click at [514, 193] on button "查 询" at bounding box center [1025, 185] width 35 height 17
click at [514, 191] on div "重 置 查 询" at bounding box center [1084, 185] width 230 height 17
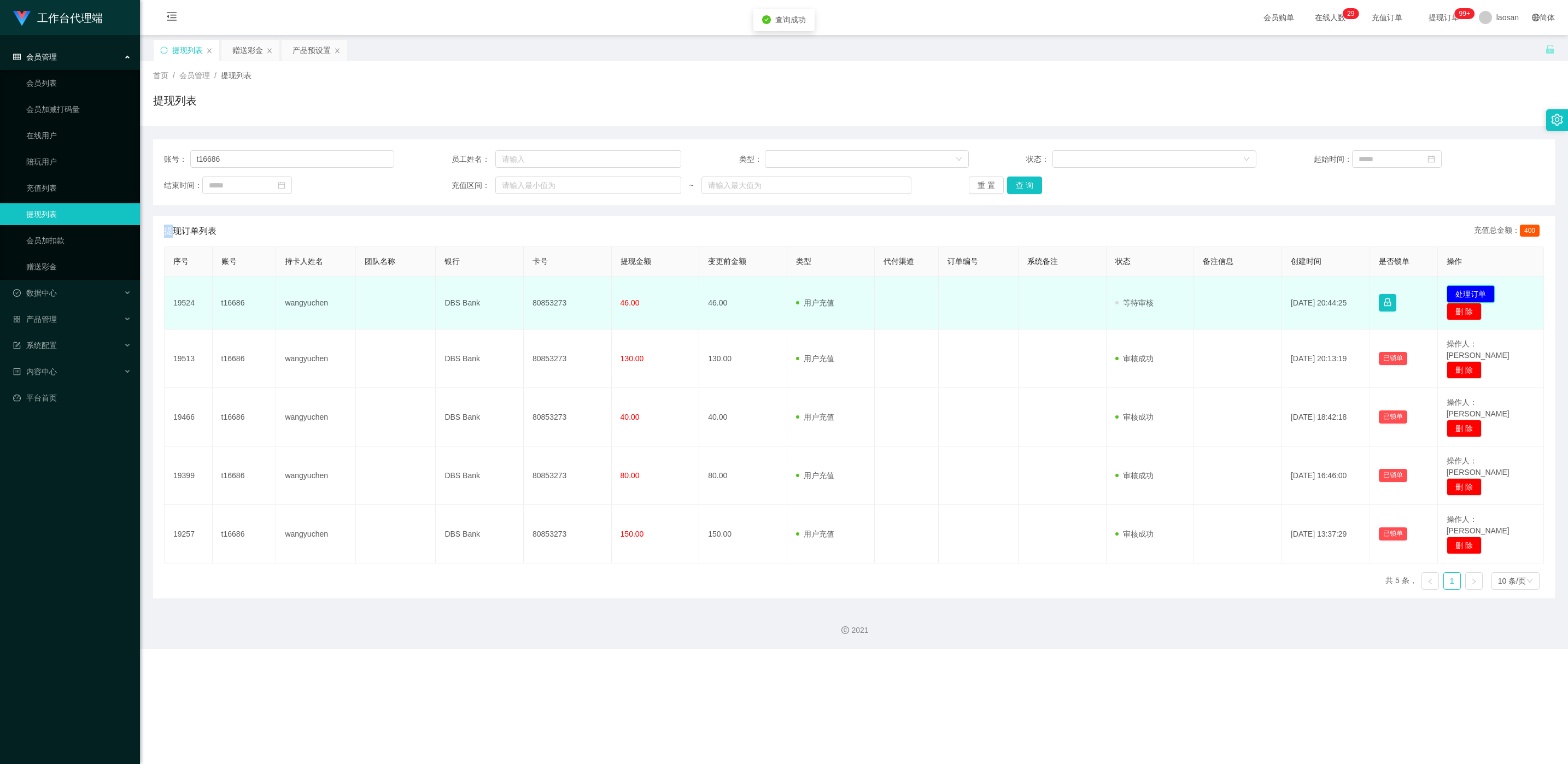
click at [514, 291] on button "处理订单" at bounding box center [1470, 294] width 48 height 17
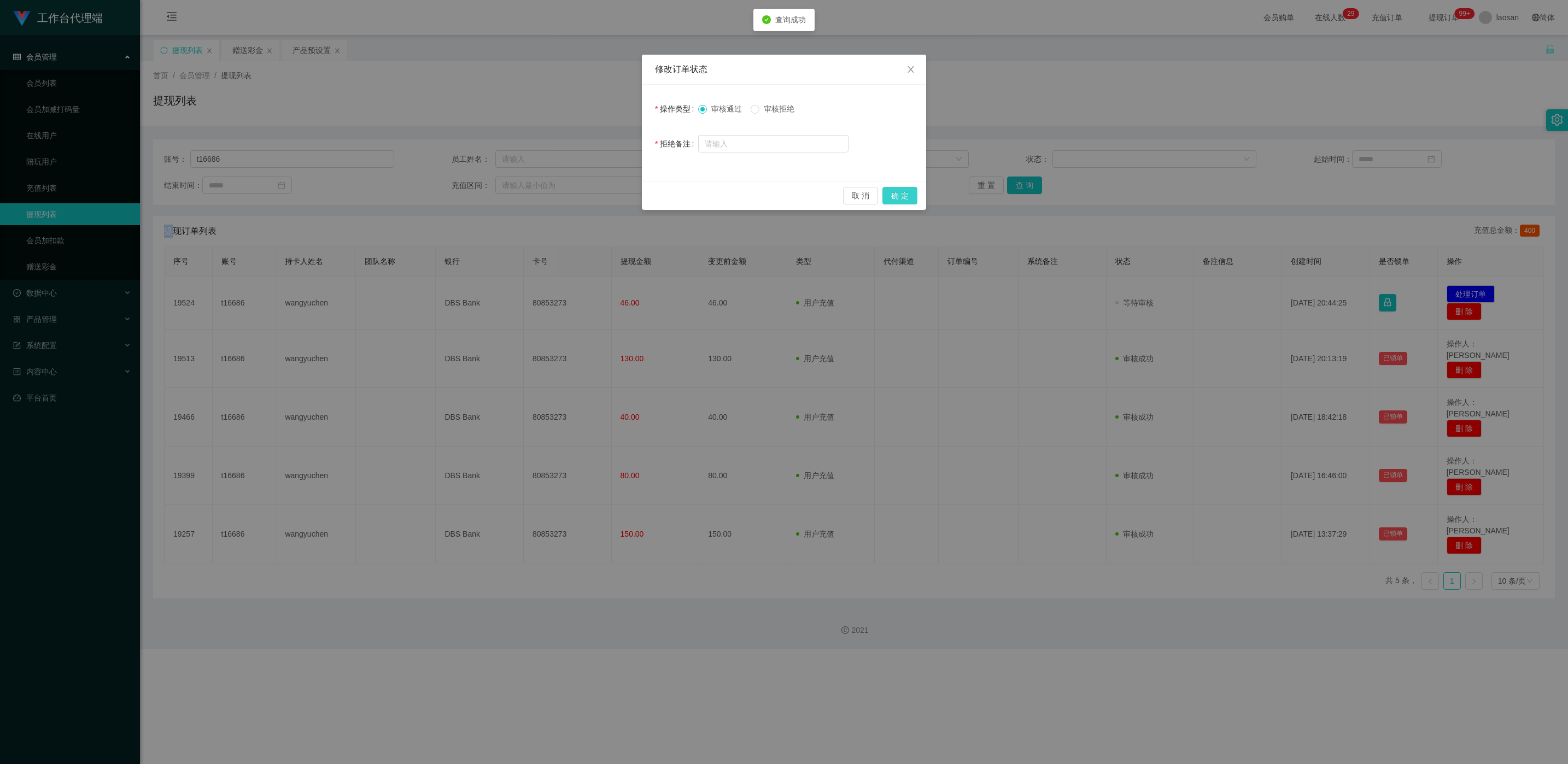
drag, startPoint x: 911, startPoint y: 198, endPoint x: 909, endPoint y: 192, distance: 6.3
click at [514, 197] on button "确 定" at bounding box center [900, 195] width 35 height 17
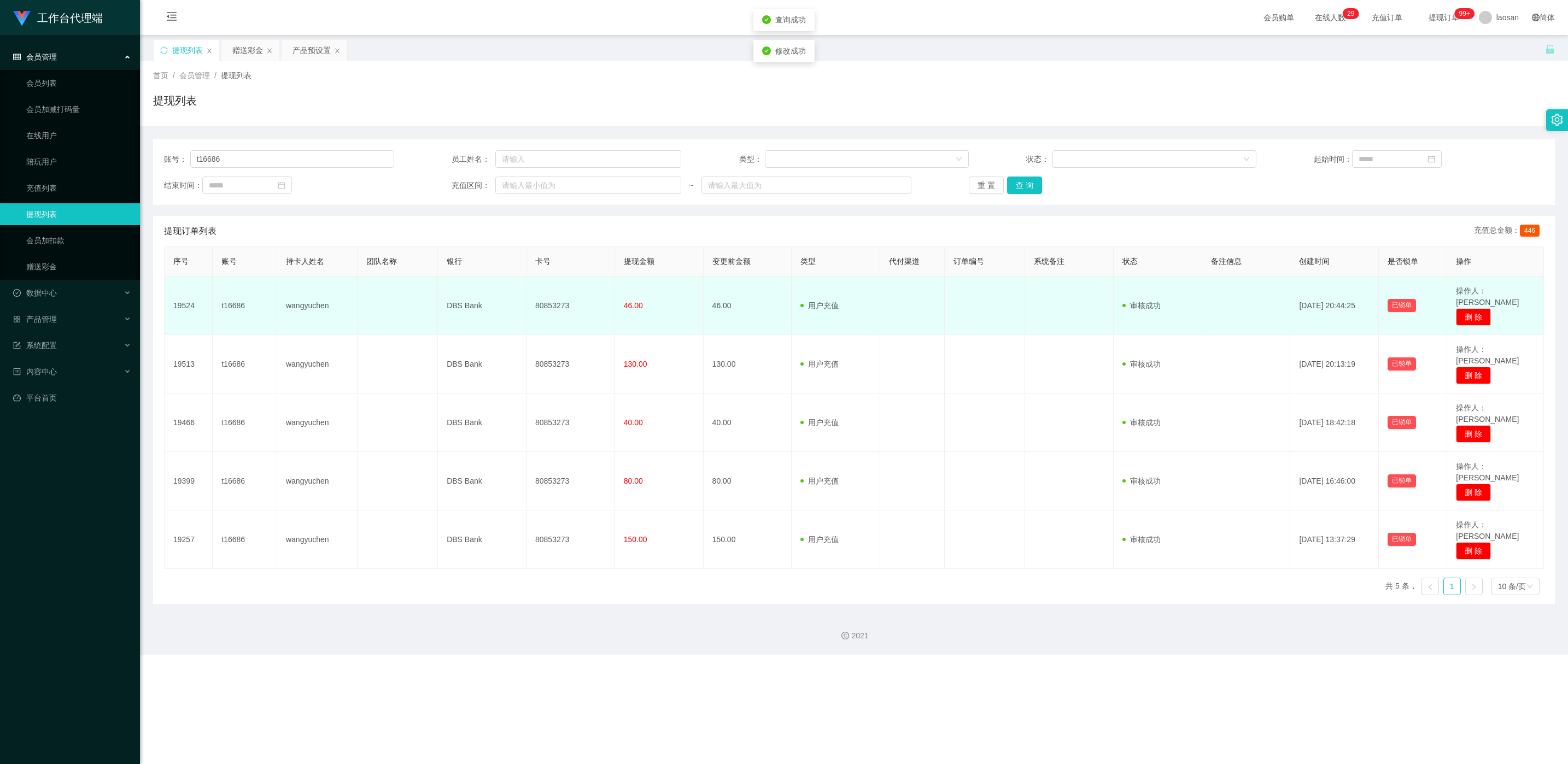
click at [514, 298] on td "80853273" at bounding box center [571, 306] width 88 height 59
click at [514, 297] on td "80853273" at bounding box center [571, 306] width 88 height 59
copy td "80853273"
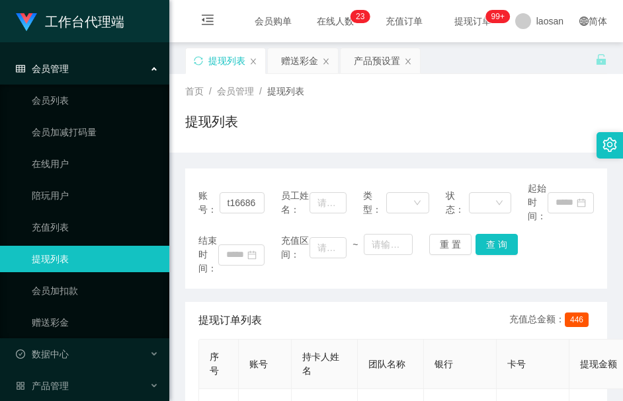
drag, startPoint x: 284, startPoint y: 112, endPoint x: 301, endPoint y: 79, distance: 37.0
click at [284, 112] on div "提现列表" at bounding box center [396, 127] width 422 height 30
click at [303, 65] on div "赠送彩金" at bounding box center [299, 60] width 37 height 25
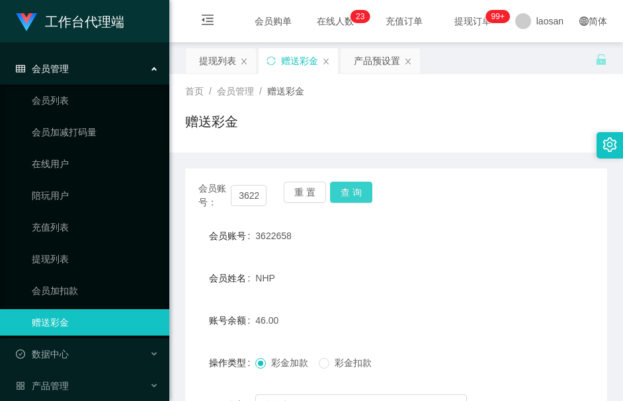
click at [364, 195] on button "查 询" at bounding box center [351, 192] width 42 height 21
click at [352, 198] on button "查 询" at bounding box center [351, 192] width 42 height 21
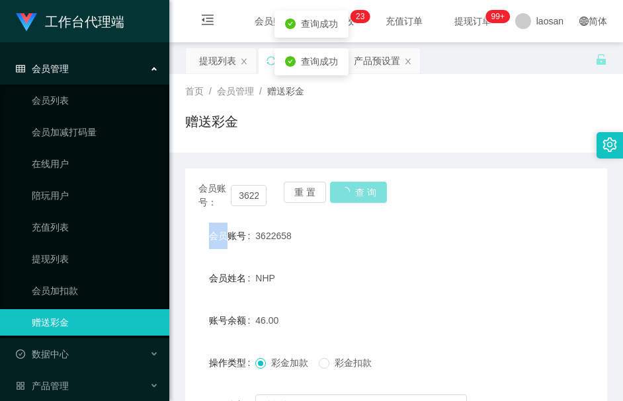
click at [352, 198] on div "会员账号： 3622658 重 置 查 询" at bounding box center [396, 196] width 422 height 28
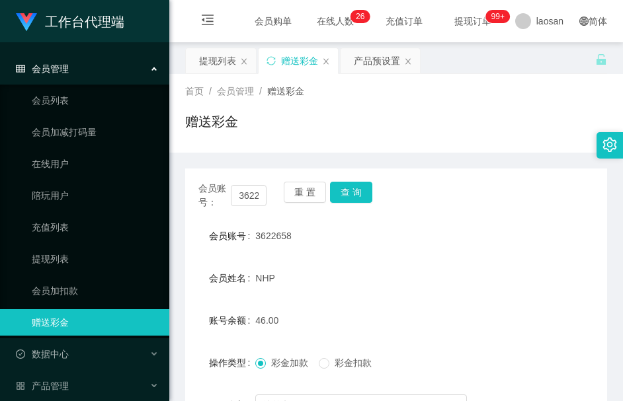
drag, startPoint x: 266, startPoint y: 256, endPoint x: 313, endPoint y: 224, distance: 56.7
click at [266, 256] on form "会员账号 3622658 会员姓名 NHP 账号余额 46.00 操作类型 彩金加款 彩金扣款 金额 确 定" at bounding box center [396, 342] width 422 height 238
click at [361, 191] on button "查 询" at bounding box center [351, 192] width 42 height 21
click at [361, 191] on div "会员账号： 3622658 重 置 查 询" at bounding box center [396, 196] width 422 height 28
click at [361, 191] on button "查 询" at bounding box center [351, 192] width 42 height 21
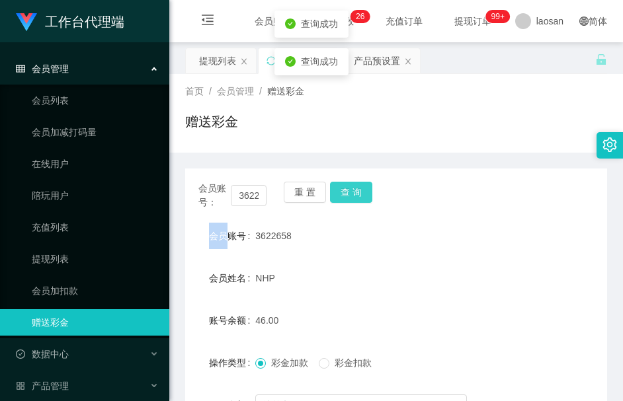
click at [361, 191] on button "查 询" at bounding box center [351, 192] width 42 height 21
click at [361, 191] on div "会员账号： 3622658 重 置 查 询" at bounding box center [396, 196] width 422 height 28
click at [361, 191] on button "查 询" at bounding box center [351, 192] width 42 height 21
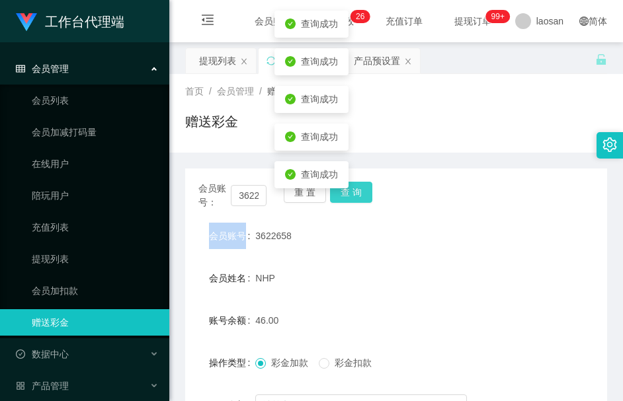
click at [361, 191] on button "查 询" at bounding box center [351, 192] width 42 height 21
click at [361, 191] on div "会员账号： 3622658 重 置 查 询" at bounding box center [396, 196] width 422 height 28
click at [361, 191] on button "查 询" at bounding box center [351, 192] width 42 height 21
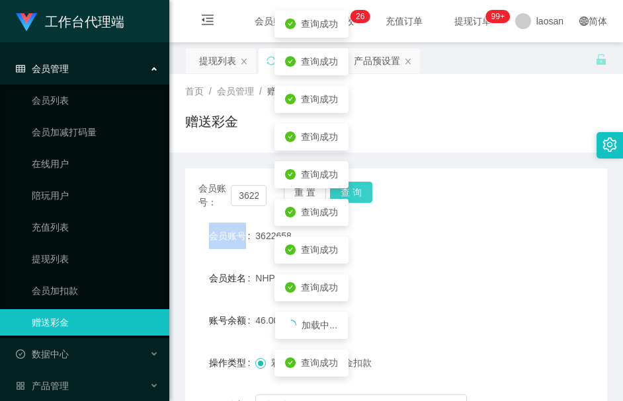
click at [361, 191] on button "查 询" at bounding box center [351, 192] width 42 height 21
click at [361, 191] on button "查 询" at bounding box center [358, 192] width 57 height 21
click at [361, 191] on div "会员账号： 3622658 重 置 查 询" at bounding box center [396, 196] width 422 height 28
click at [361, 191] on button "查 询" at bounding box center [351, 192] width 42 height 21
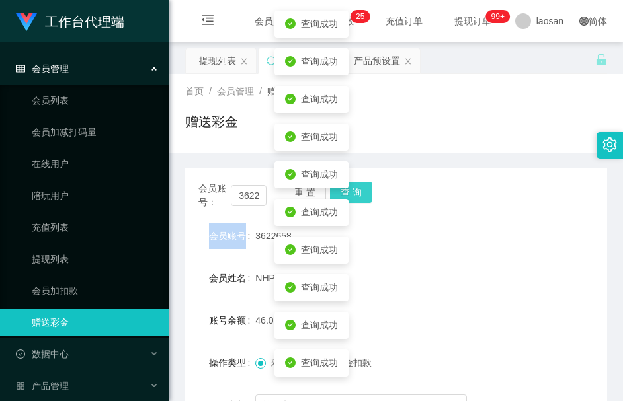
click at [361, 191] on button "查 询" at bounding box center [351, 192] width 42 height 21
click at [361, 191] on div "会员账号： 3622658 重 置 查 询" at bounding box center [396, 196] width 422 height 28
click at [361, 191] on button "查 询" at bounding box center [351, 192] width 42 height 21
click at [361, 191] on div "会员账号： 3622658 重 置 查 询" at bounding box center [396, 196] width 422 height 28
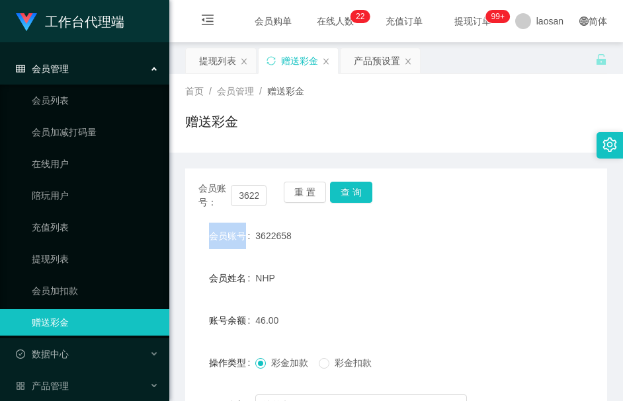
drag, startPoint x: 227, startPoint y: 68, endPoint x: 312, endPoint y: 3, distance: 107.5
click at [227, 66] on div "提现列表" at bounding box center [217, 60] width 37 height 25
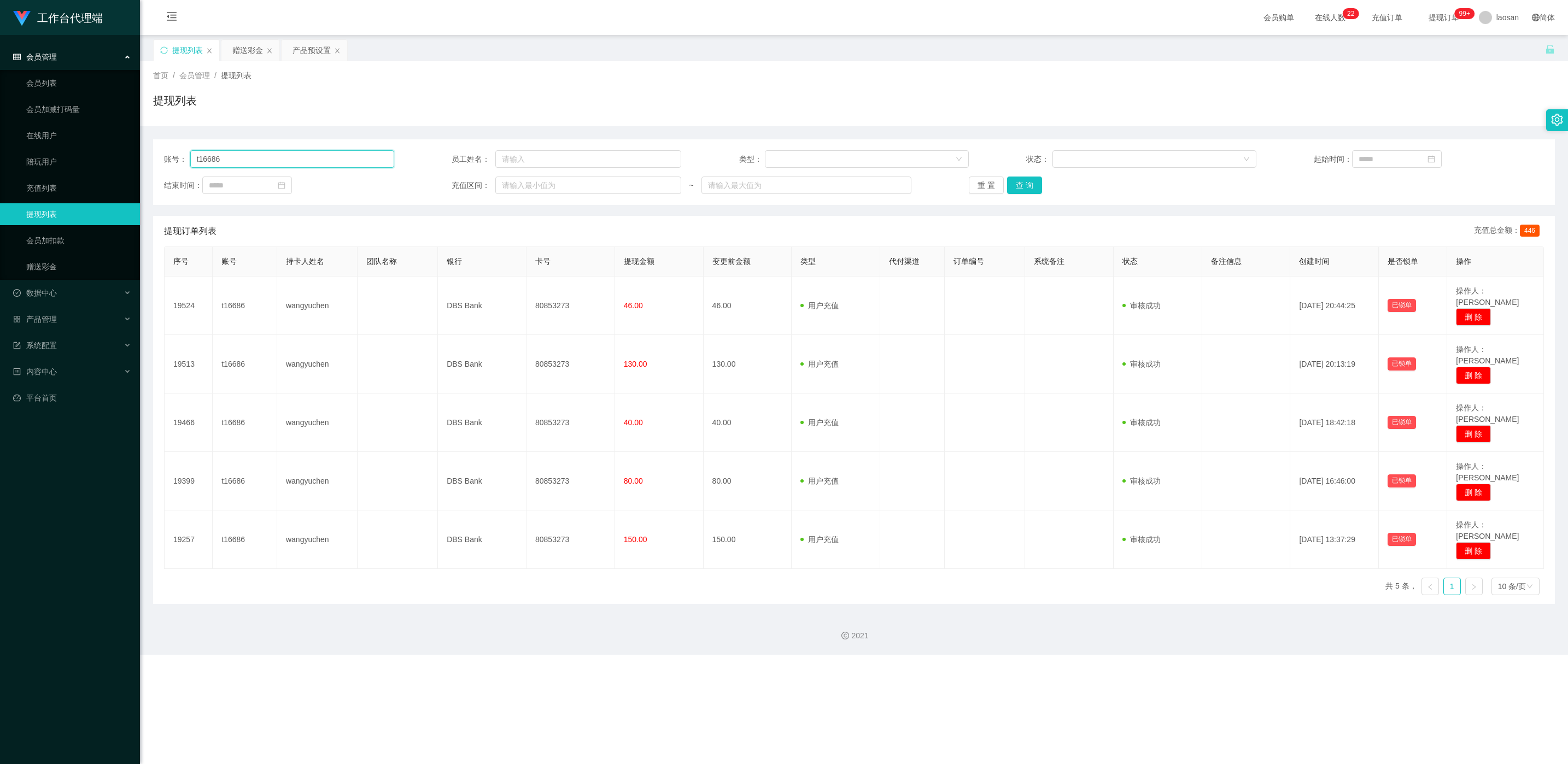
click at [335, 155] on input "t16686" at bounding box center [292, 159] width 204 height 17
paste input "3622658"
type input "3622658"
click at [514, 190] on button "查 询" at bounding box center [1025, 185] width 35 height 17
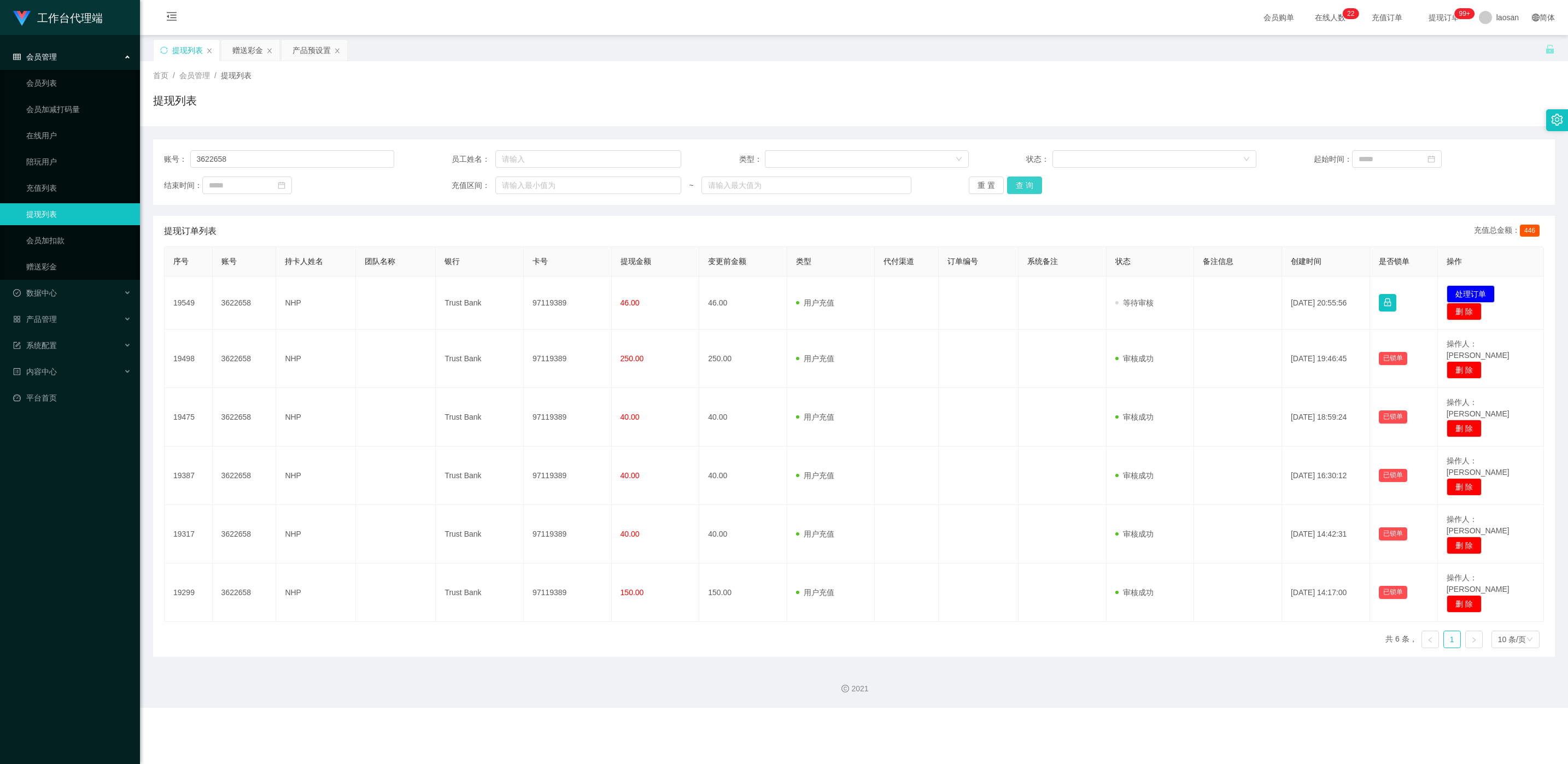
click at [514, 190] on div "重 置 查 询" at bounding box center [1084, 185] width 230 height 17
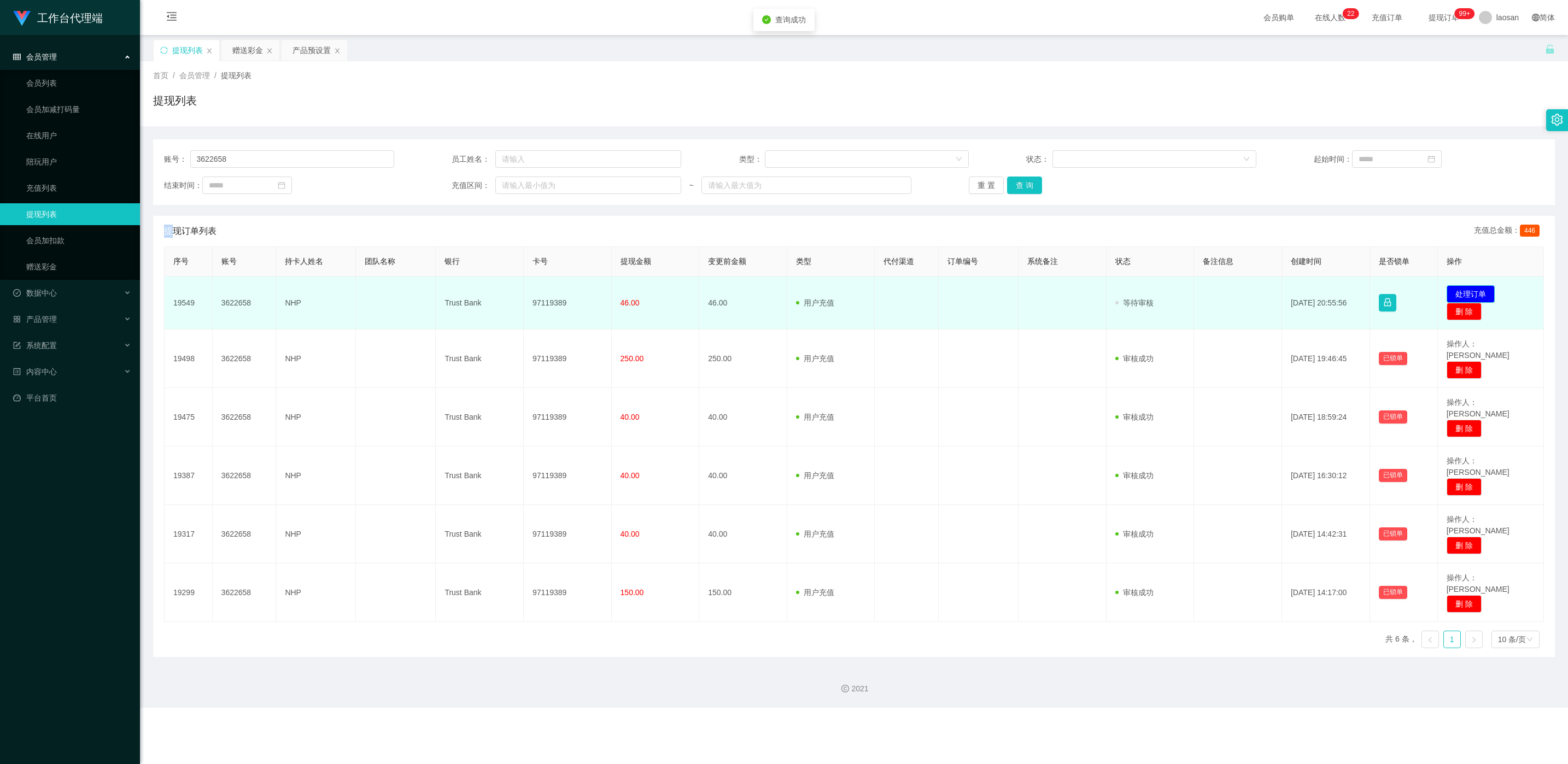
click at [514, 289] on button "处理订单" at bounding box center [1470, 294] width 48 height 17
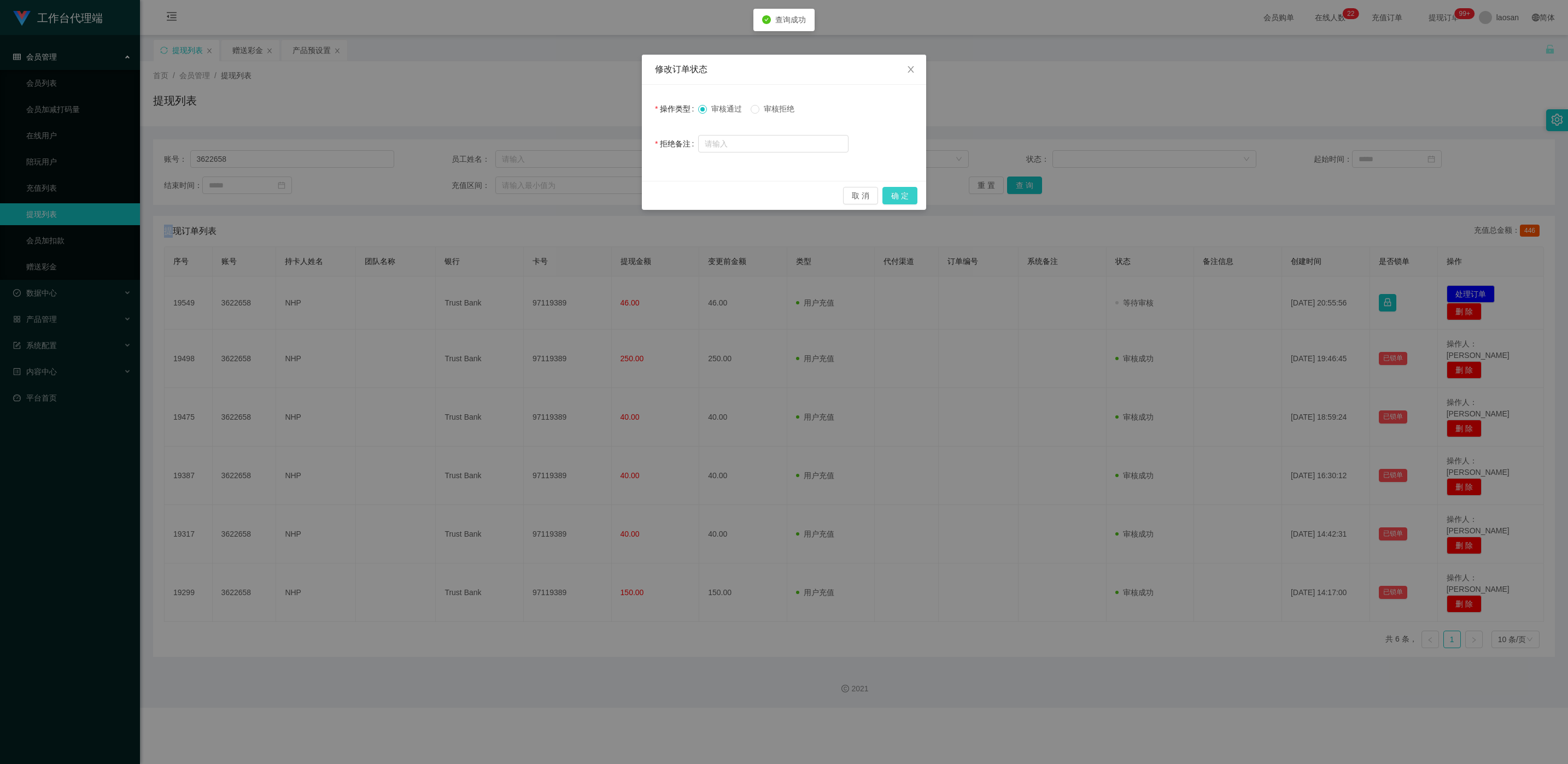
drag, startPoint x: 895, startPoint y: 201, endPoint x: 822, endPoint y: 261, distance: 94.5
click at [514, 201] on button "确 定" at bounding box center [900, 195] width 35 height 17
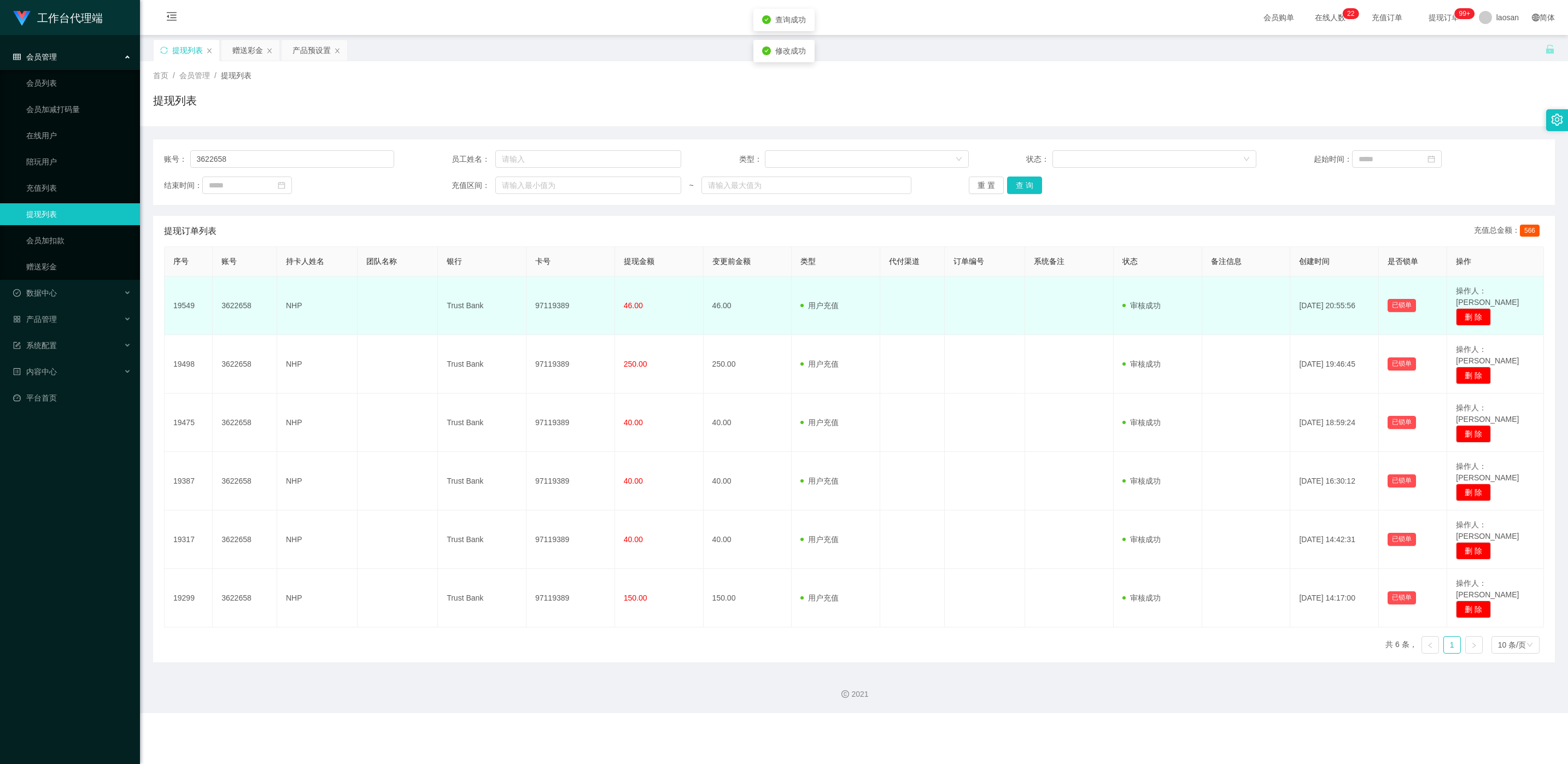
click at [514, 298] on td "97119389" at bounding box center [571, 306] width 88 height 59
copy td "97119389"
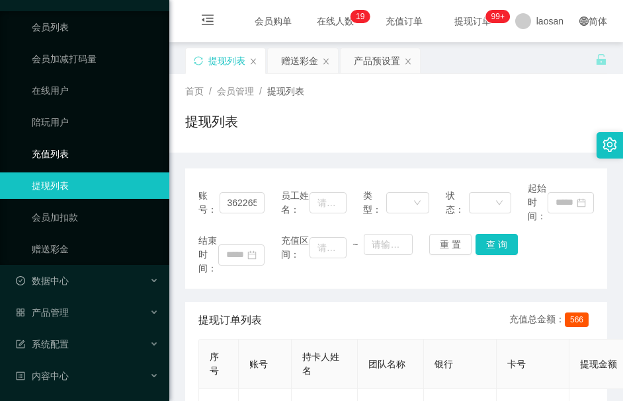
scroll to position [95, 0]
